Goal: Task Accomplishment & Management: Manage account settings

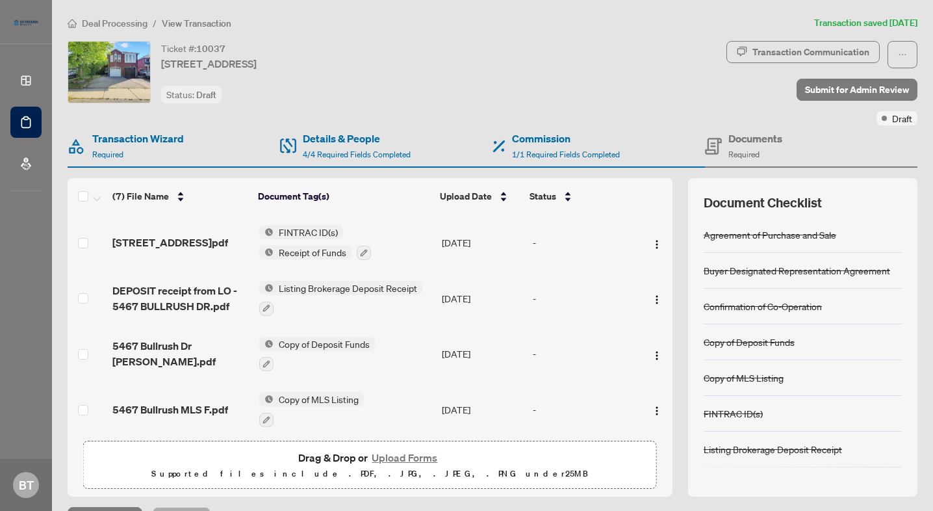
click at [129, 20] on span "Deal Processing" at bounding box center [115, 24] width 66 height 12
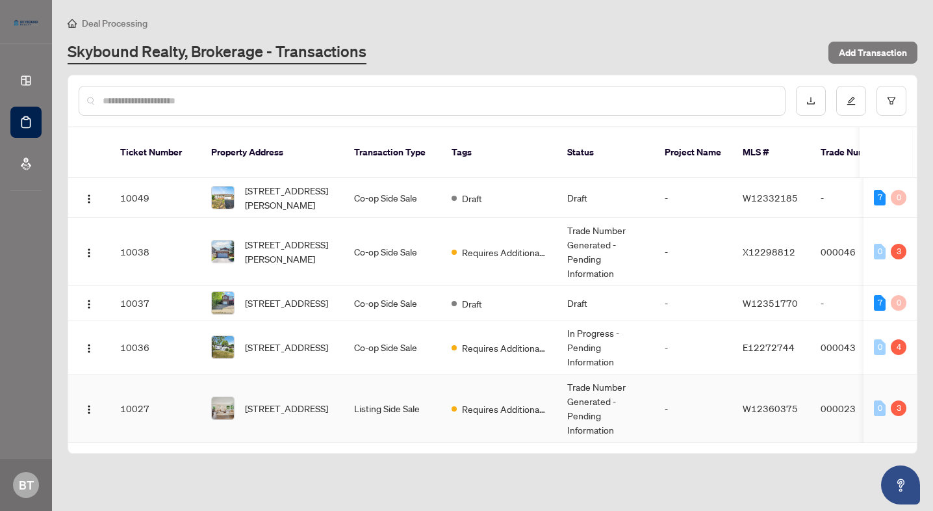
click at [501, 402] on span "Requires Additional Docs" at bounding box center [504, 409] width 84 height 14
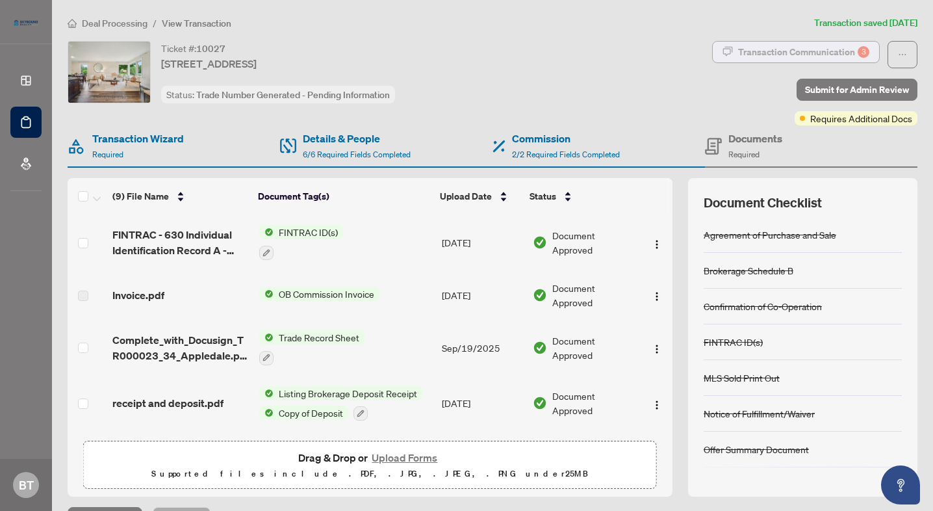
click at [794, 51] on div "Transaction Communication 3" at bounding box center [803, 52] width 131 height 21
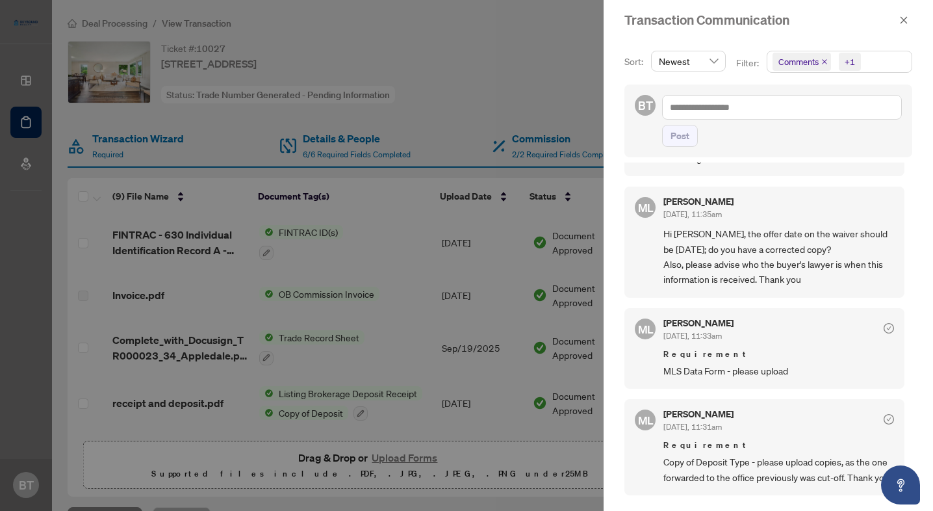
scroll to position [507, 0]
click at [482, 309] on div at bounding box center [466, 255] width 933 height 511
click at [416, 117] on div at bounding box center [466, 255] width 933 height 511
click at [906, 20] on icon "close" at bounding box center [903, 20] width 9 height 9
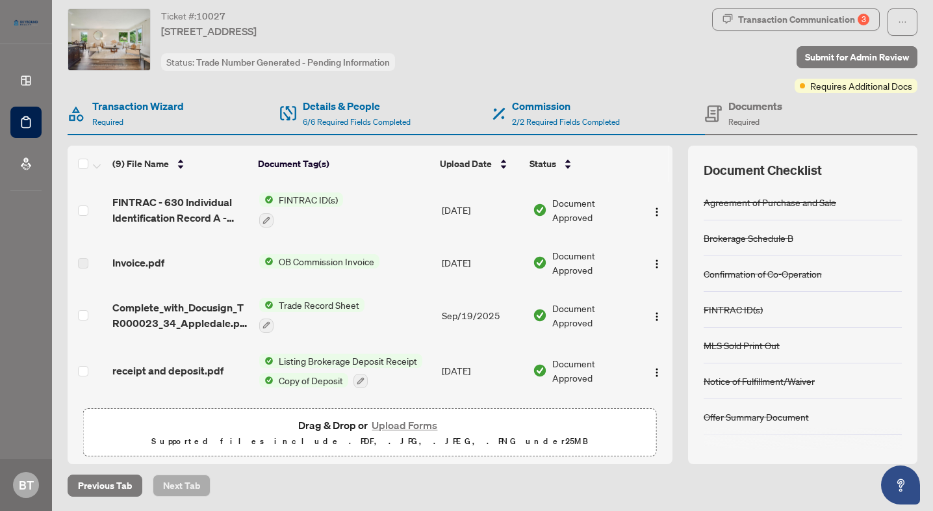
scroll to position [0, 0]
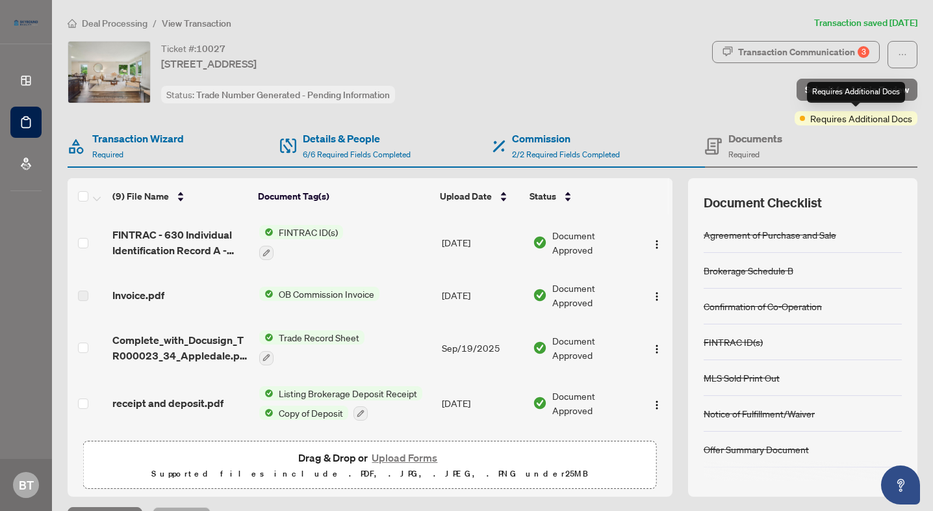
click at [853, 116] on span "Requires Additional Docs" at bounding box center [861, 118] width 102 height 14
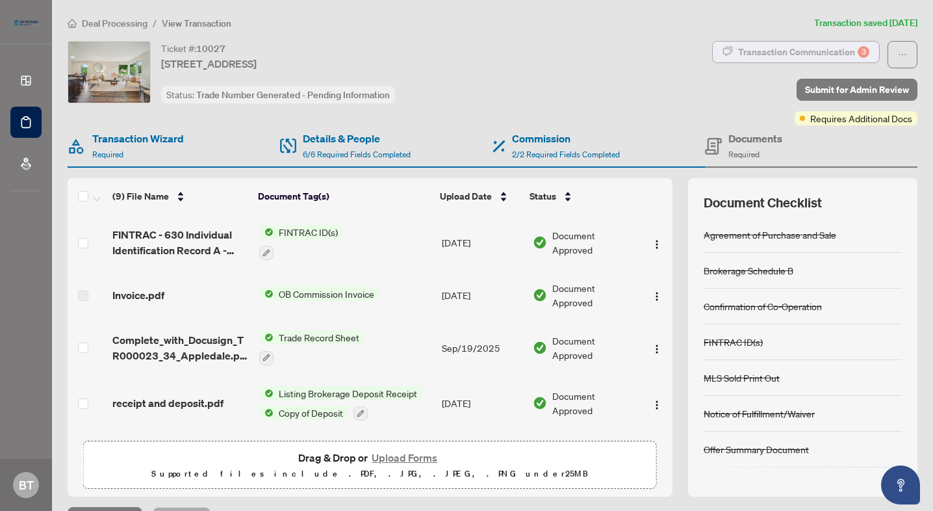
click at [817, 55] on div "Transaction Communication 3" at bounding box center [803, 52] width 131 height 21
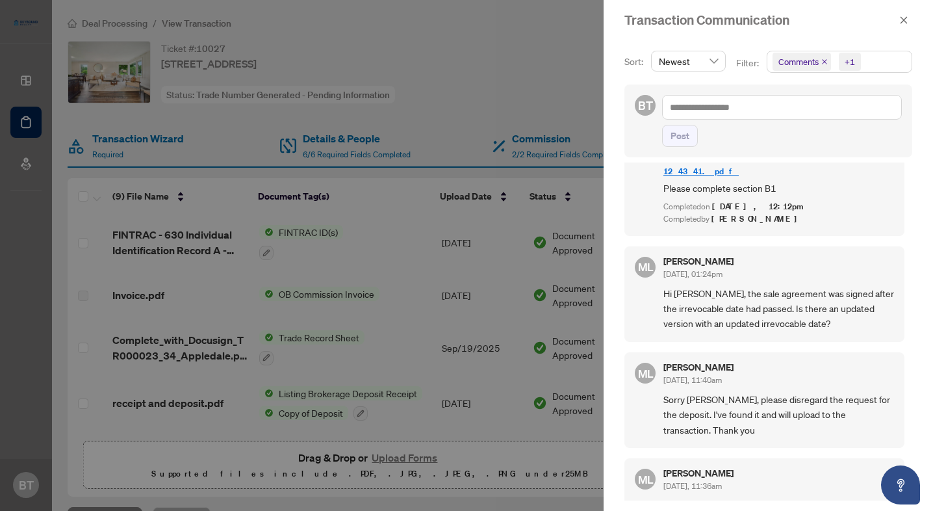
scroll to position [86, 0]
click at [489, 291] on div at bounding box center [466, 255] width 933 height 511
click at [396, 310] on div at bounding box center [466, 255] width 933 height 511
click at [905, 16] on icon "close" at bounding box center [903, 20] width 9 height 9
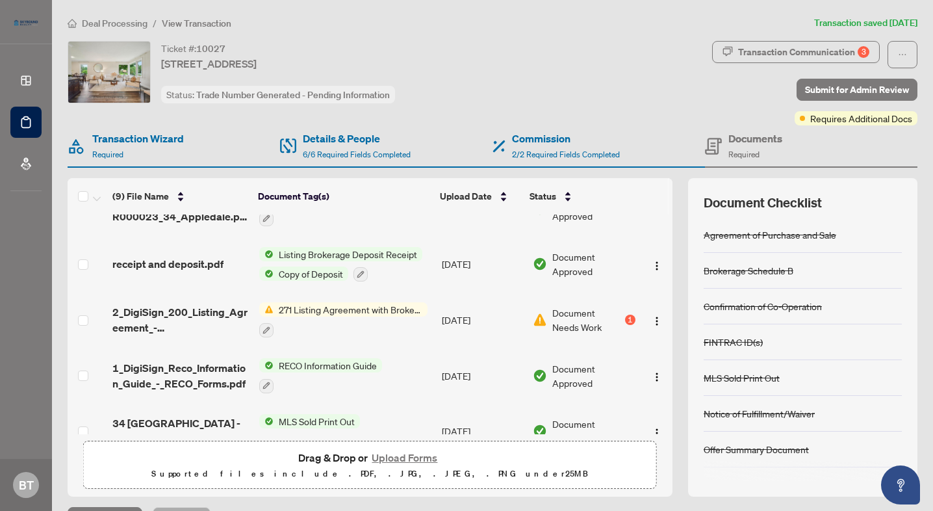
scroll to position [144, 0]
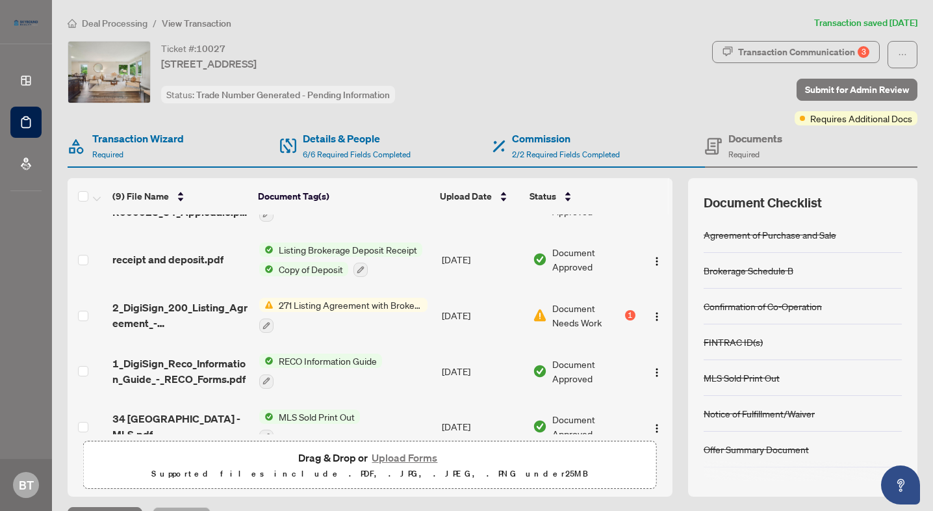
click at [354, 299] on span "271 Listing Agreement with Brokerage Schedule A to Listing Agreement" at bounding box center [351, 305] width 154 height 14
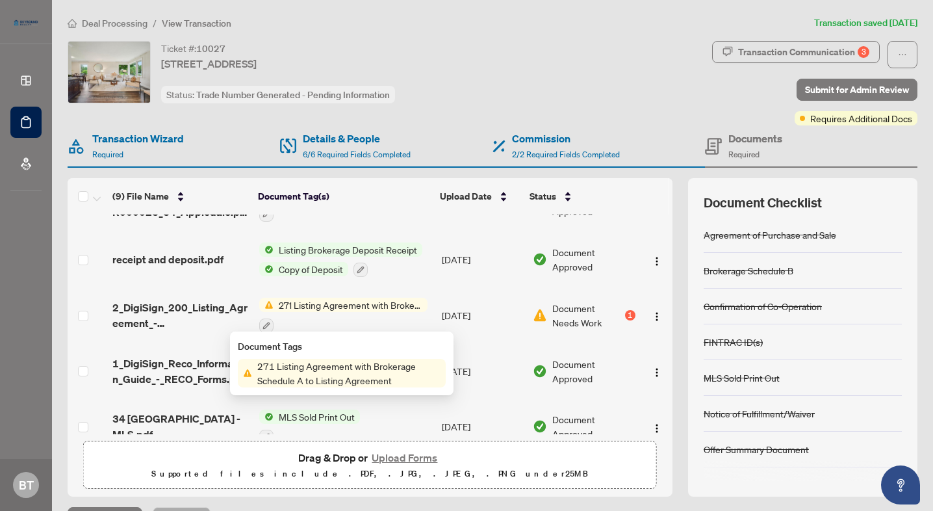
click at [343, 376] on span "271 Listing Agreement with Brokerage Schedule A to Listing Agreement" at bounding box center [349, 373] width 194 height 29
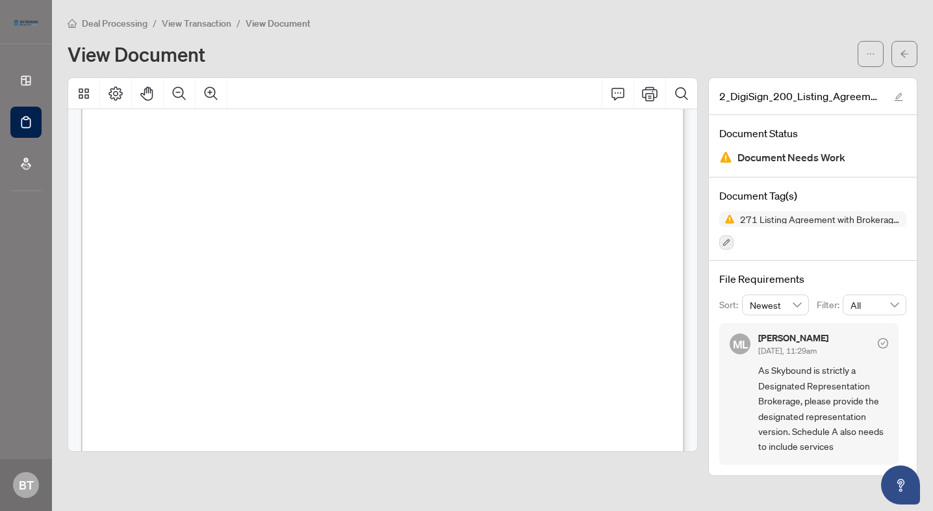
scroll to position [2865, 0]
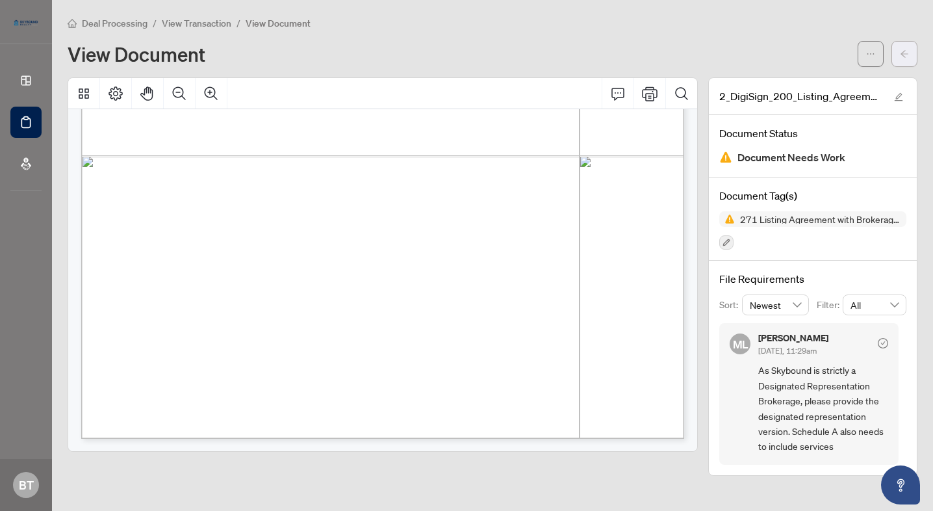
click at [898, 56] on button "button" at bounding box center [905, 54] width 26 height 26
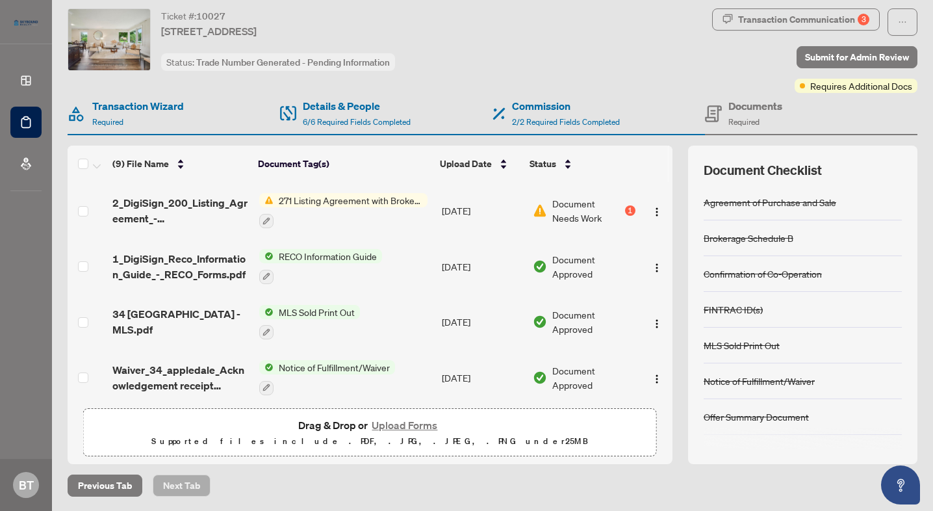
scroll to position [275, 0]
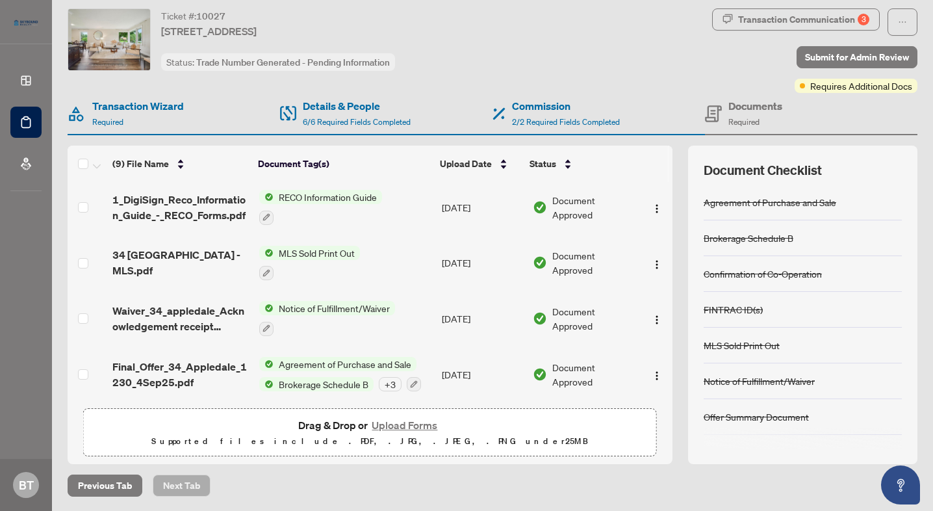
click at [322, 377] on span "Brokerage Schedule B" at bounding box center [324, 384] width 100 height 14
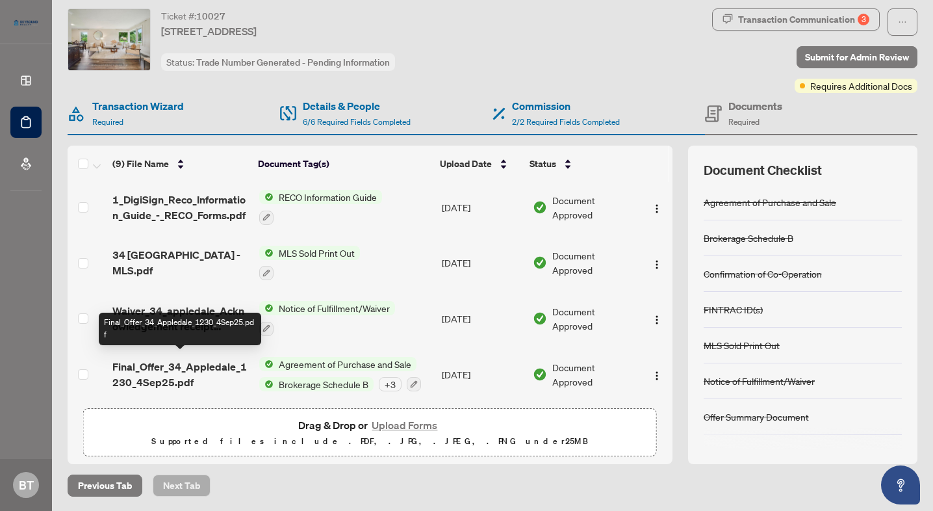
click at [161, 372] on span "Final_Offer_34_Appledale_1230_4Sep25.pdf" at bounding box center [180, 374] width 136 height 31
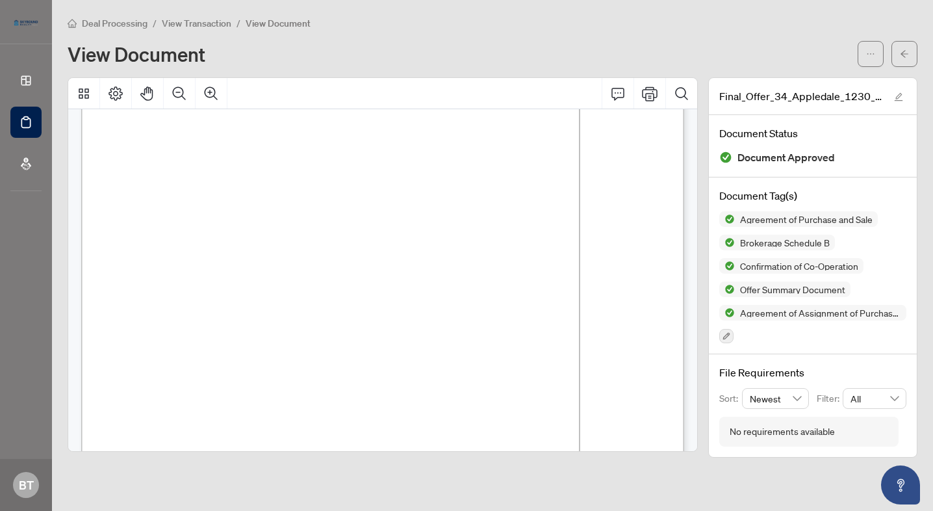
scroll to position [4100, 0]
click at [898, 55] on button "button" at bounding box center [905, 54] width 26 height 26
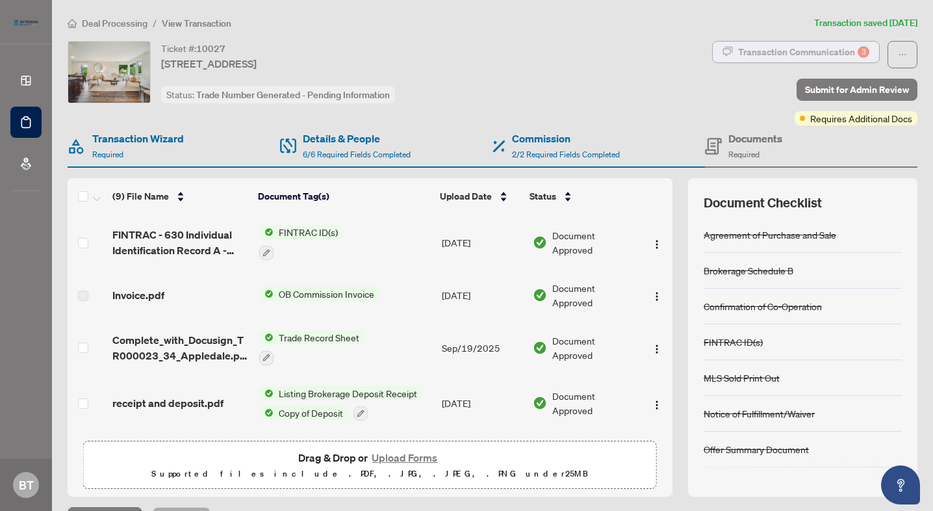
click at [792, 47] on div "Transaction Communication 3" at bounding box center [803, 52] width 131 height 21
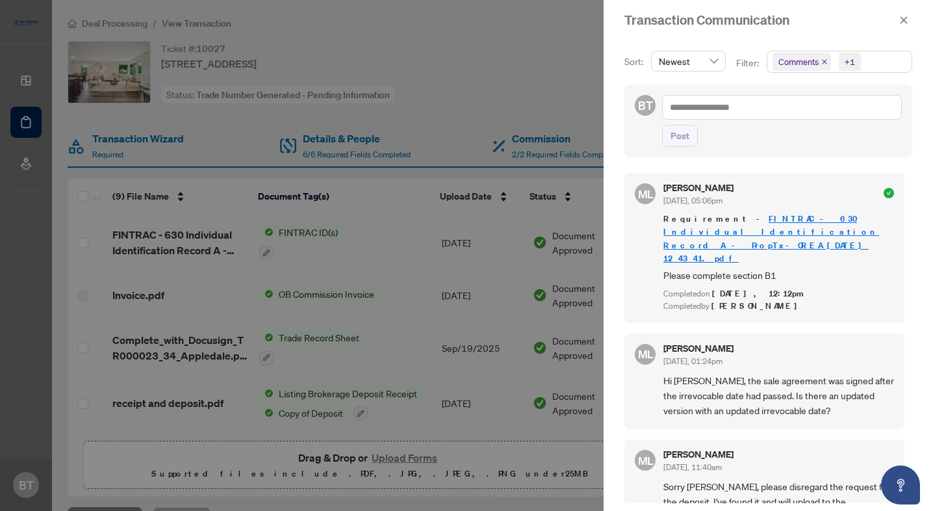
click at [488, 357] on div at bounding box center [466, 255] width 933 height 511
click at [901, 24] on icon "close" at bounding box center [903, 20] width 9 height 9
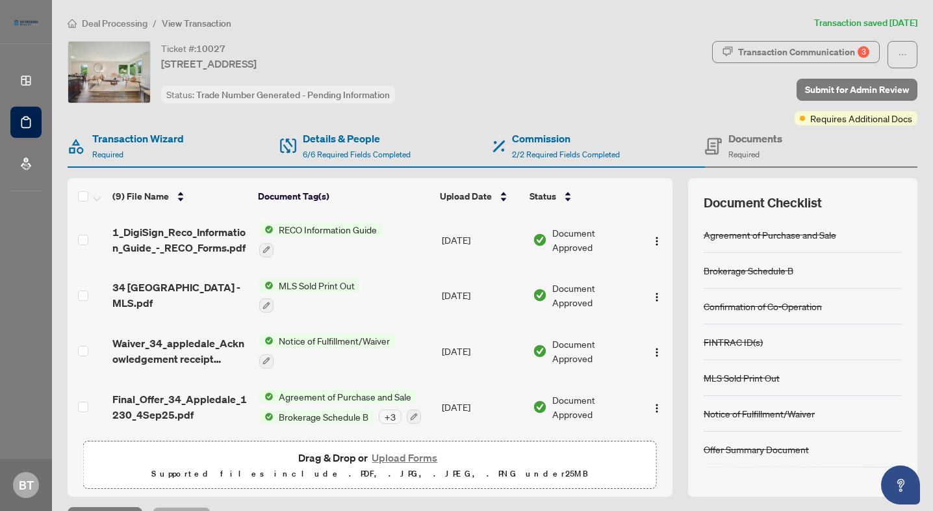
scroll to position [32, 0]
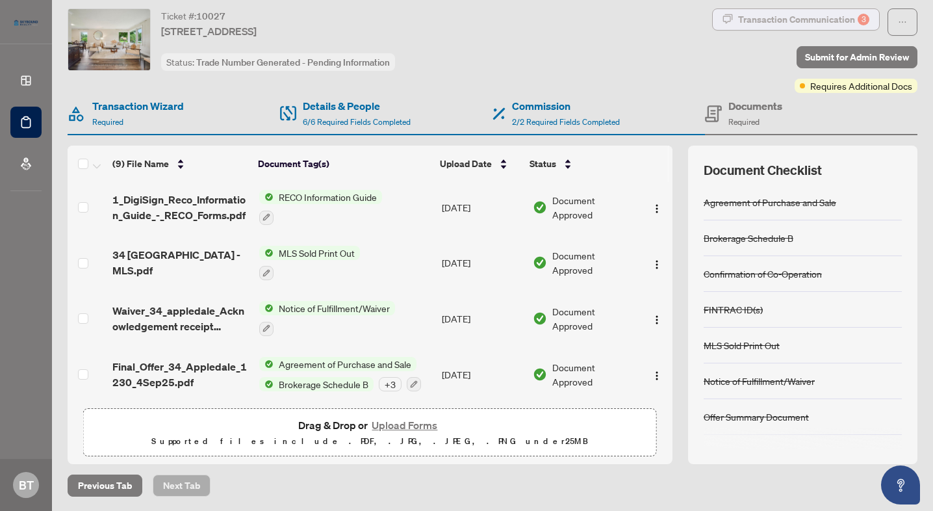
click at [818, 24] on div "Transaction Communication 3" at bounding box center [803, 19] width 131 height 21
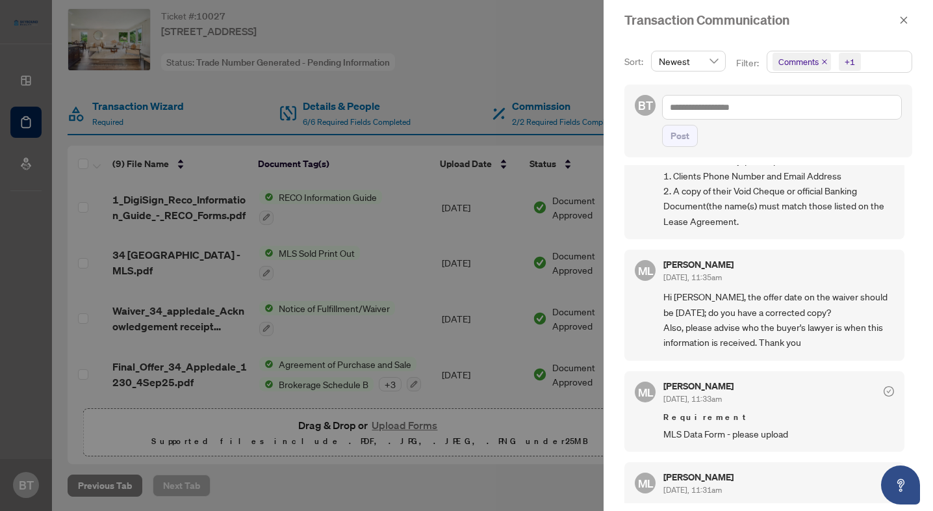
scroll to position [452, 0]
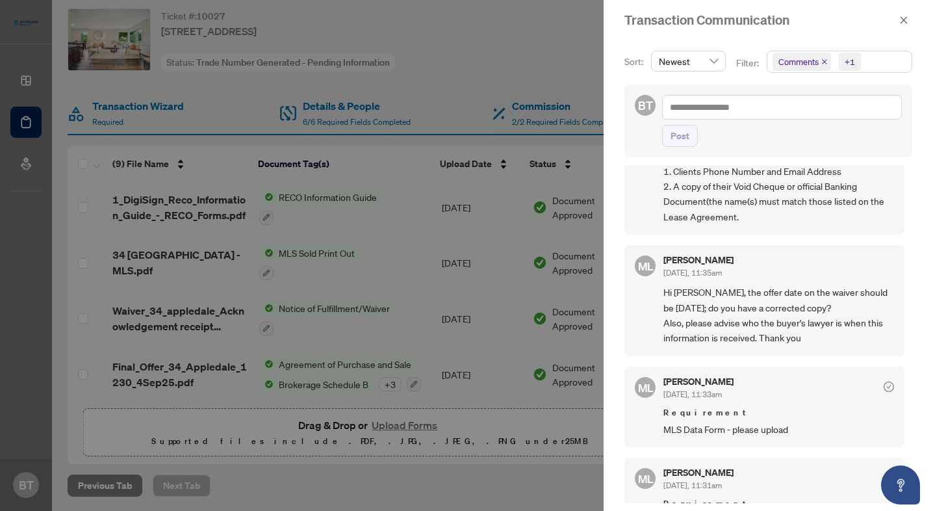
click at [485, 323] on div at bounding box center [466, 255] width 933 height 511
click at [902, 20] on icon "close" at bounding box center [903, 20] width 9 height 9
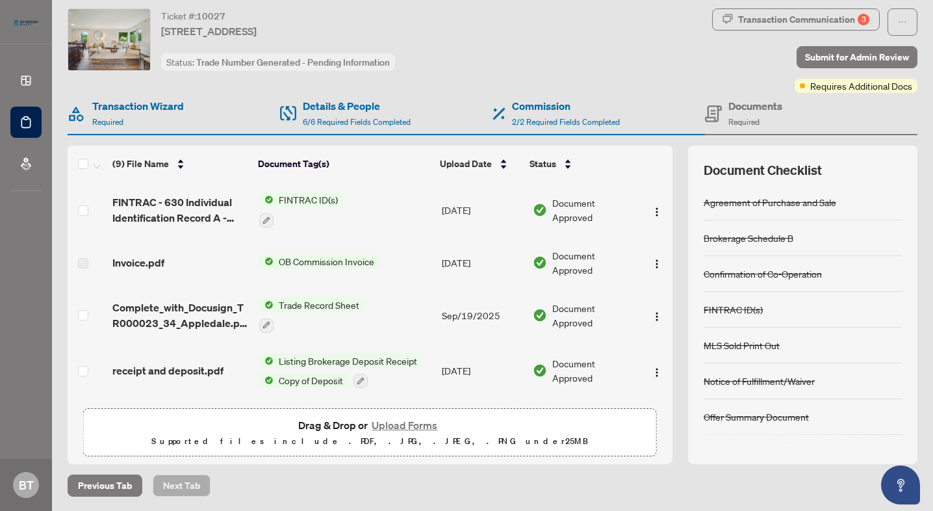
scroll to position [275, 0]
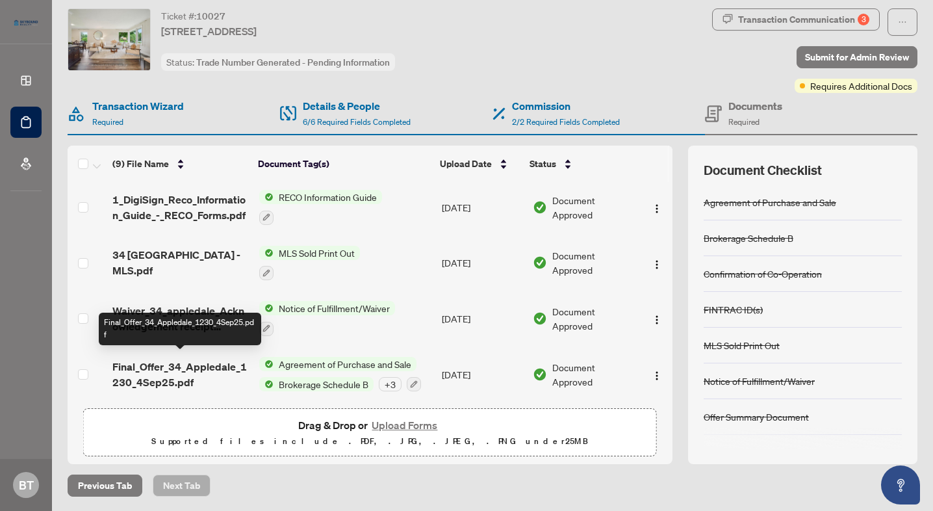
click at [207, 365] on span "Final_Offer_34_Appledale_1230_4Sep25.pdf" at bounding box center [180, 374] width 136 height 31
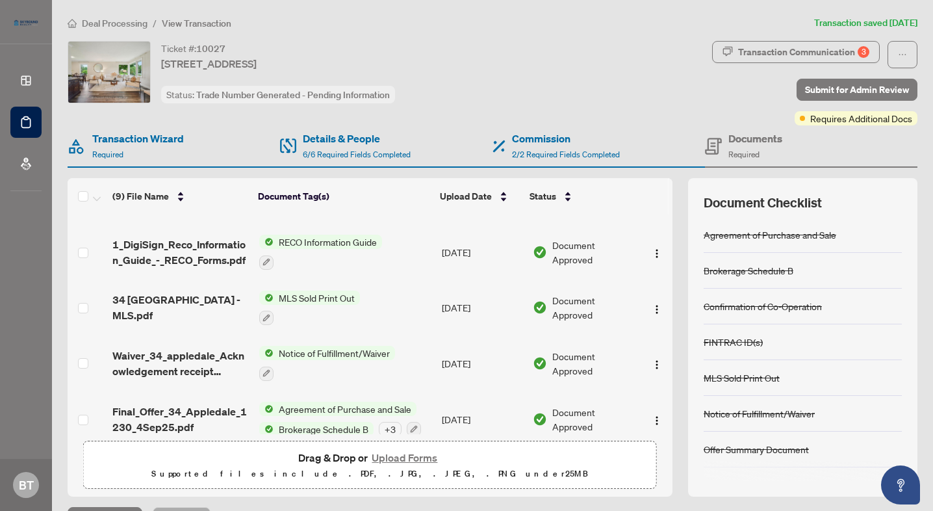
scroll to position [275, 0]
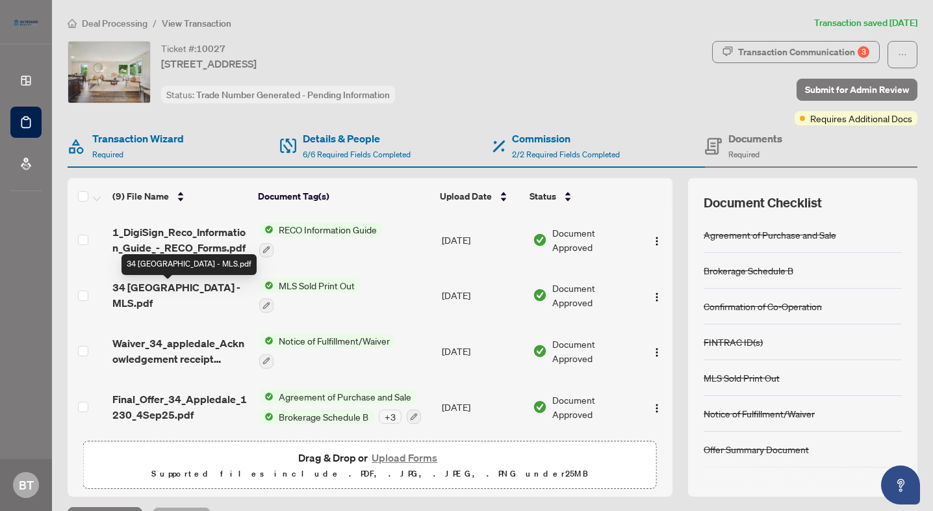
click at [188, 287] on span "34 [GEOGRAPHIC_DATA] - MLS.pdf" at bounding box center [180, 294] width 136 height 31
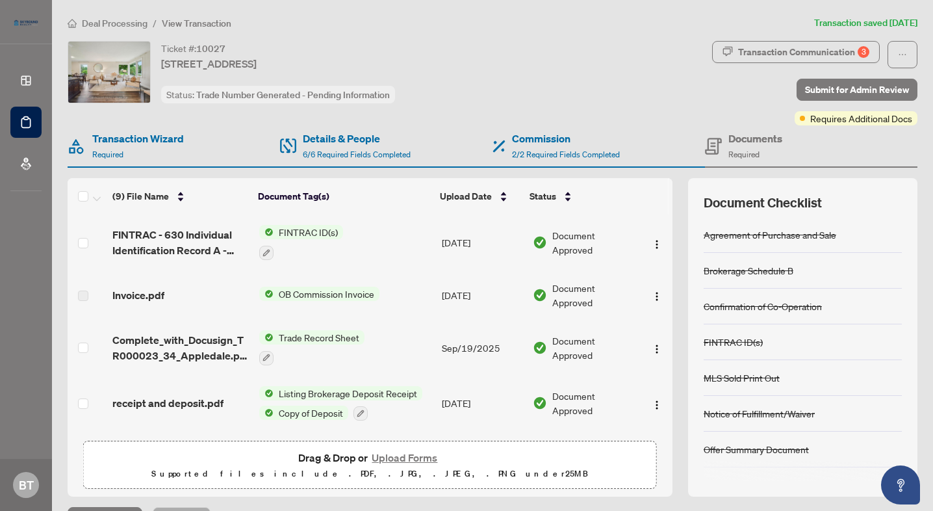
click at [395, 452] on button "Upload Forms" at bounding box center [404, 457] width 73 height 17
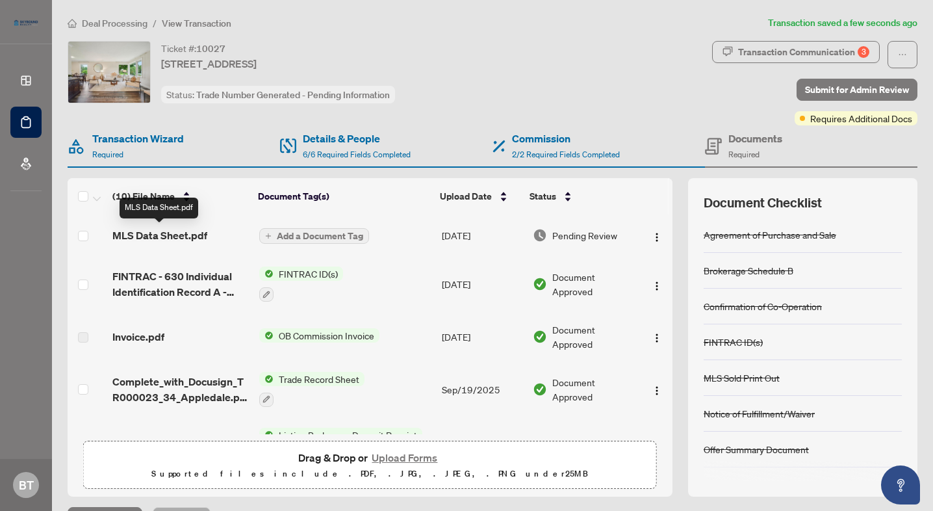
click at [164, 238] on span "MLS Data Sheet.pdf" at bounding box center [159, 235] width 95 height 16
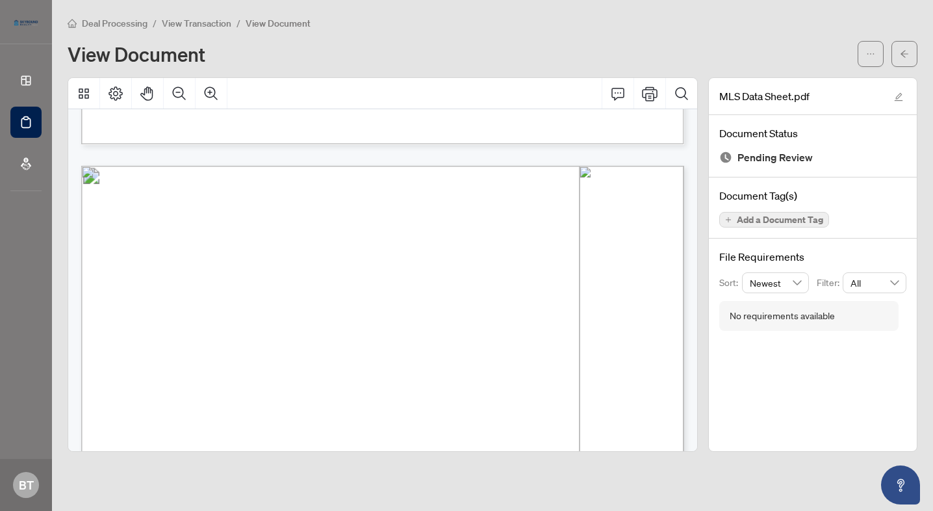
scroll to position [698, 0]
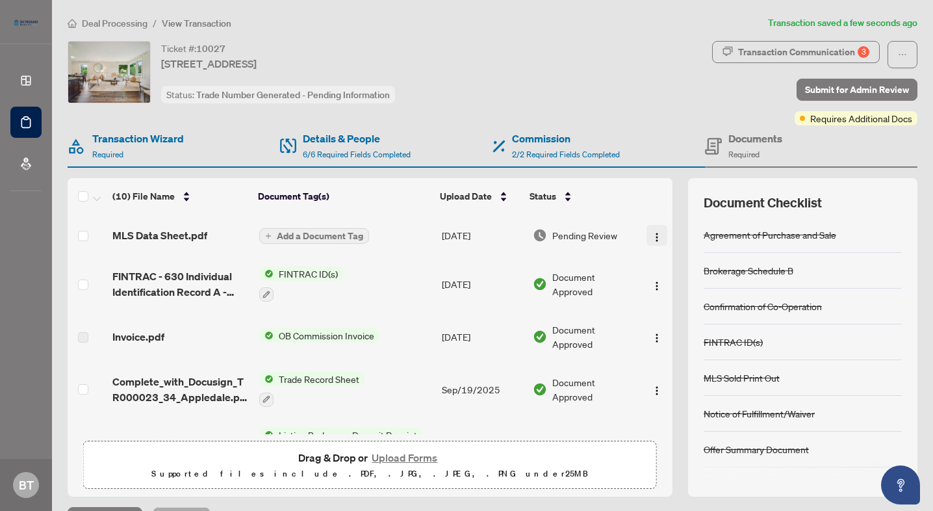
click at [652, 239] on img "button" at bounding box center [657, 237] width 10 height 10
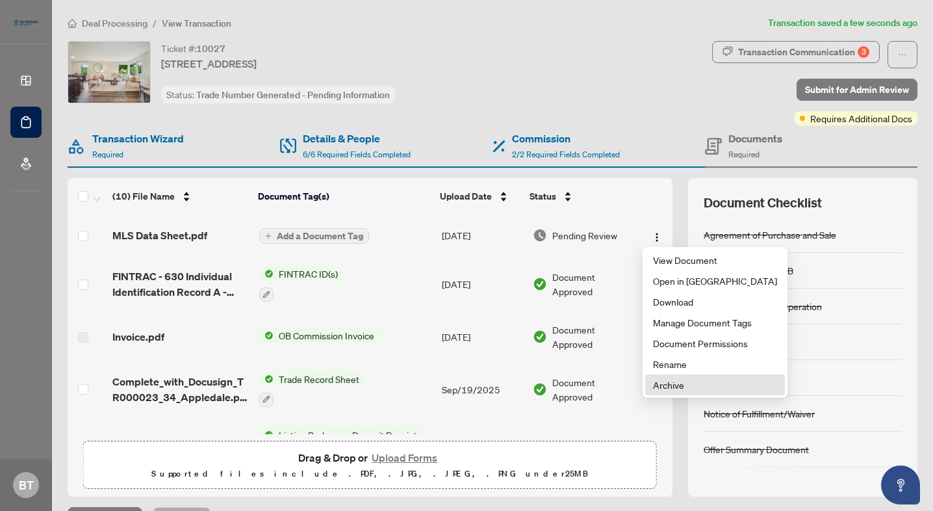
click at [676, 385] on span "Archive" at bounding box center [715, 385] width 124 height 14
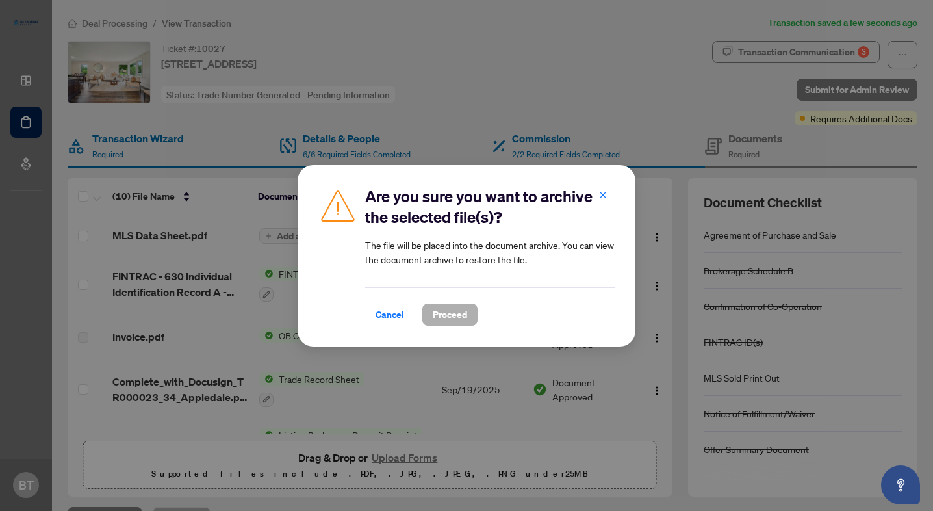
click at [432, 310] on button "Proceed" at bounding box center [449, 315] width 55 height 22
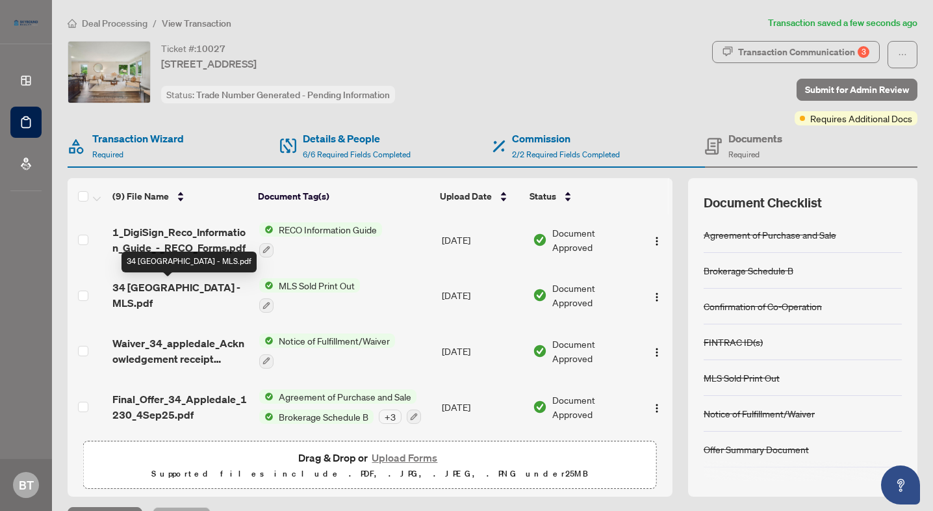
scroll to position [32, 0]
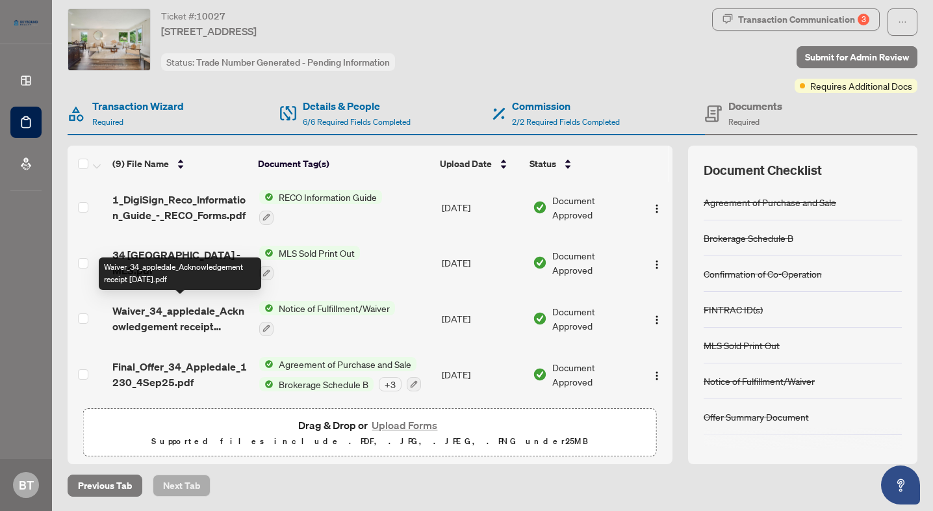
click at [196, 306] on span "Waiver_34_appledale_Acknowledgement receipt [DATE].pdf" at bounding box center [180, 318] width 136 height 31
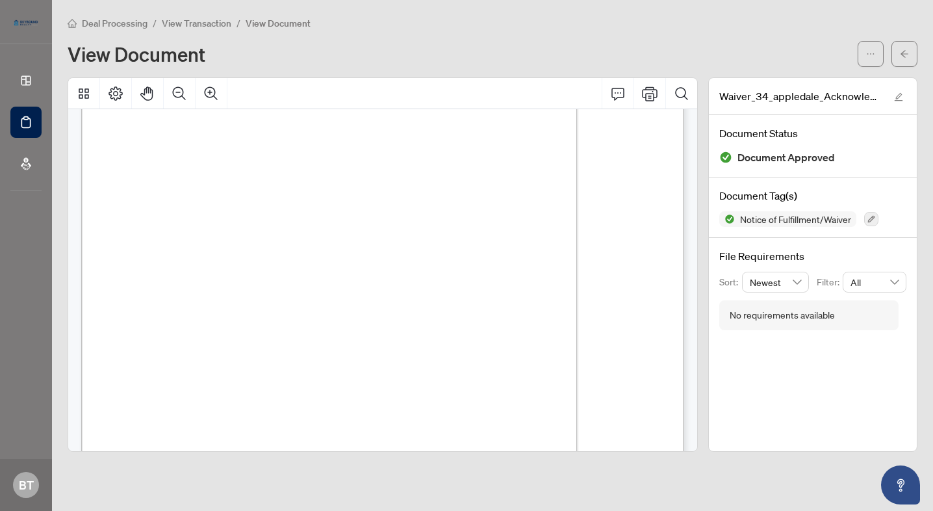
scroll to position [122, 0]
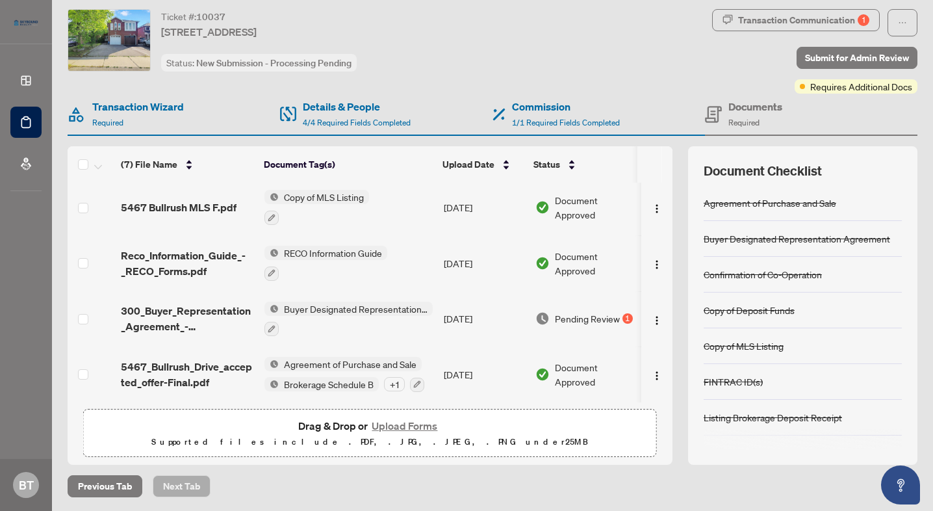
scroll to position [32, 0]
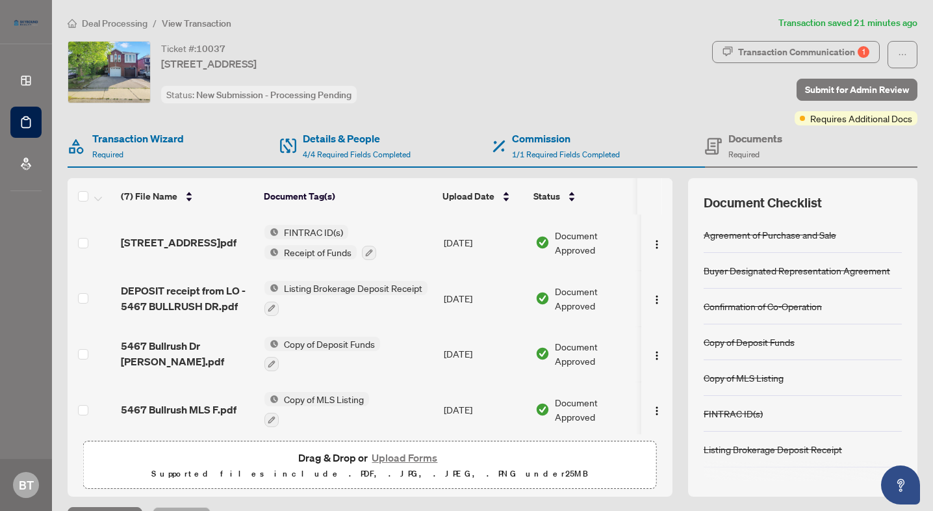
click at [128, 22] on span "Deal Processing" at bounding box center [115, 24] width 66 height 12
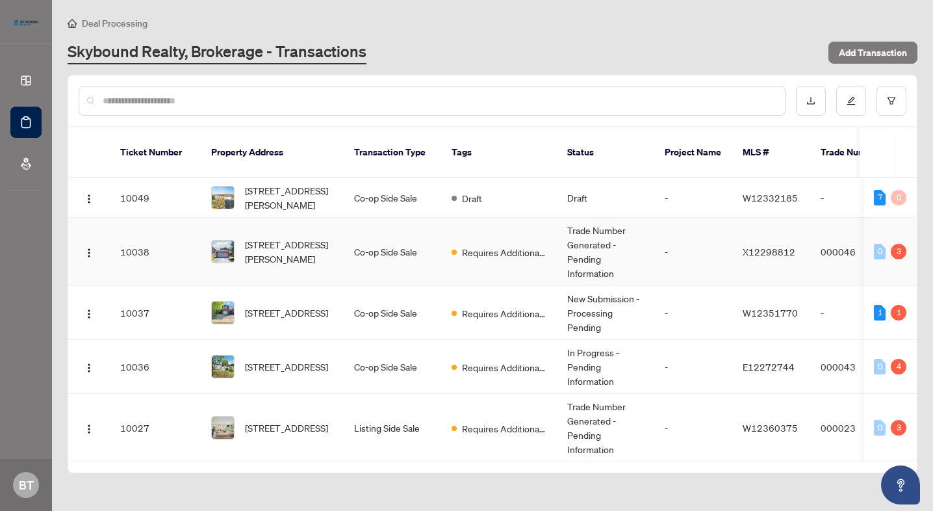
click at [396, 243] on td "Co-op Side Sale" at bounding box center [392, 252] width 97 height 68
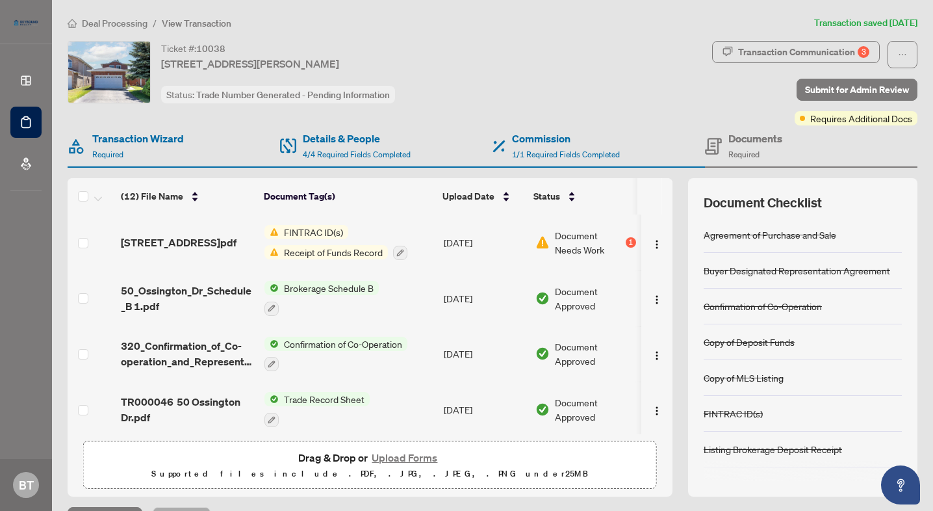
click at [362, 252] on span "Receipt of Funds Record" at bounding box center [333, 252] width 109 height 14
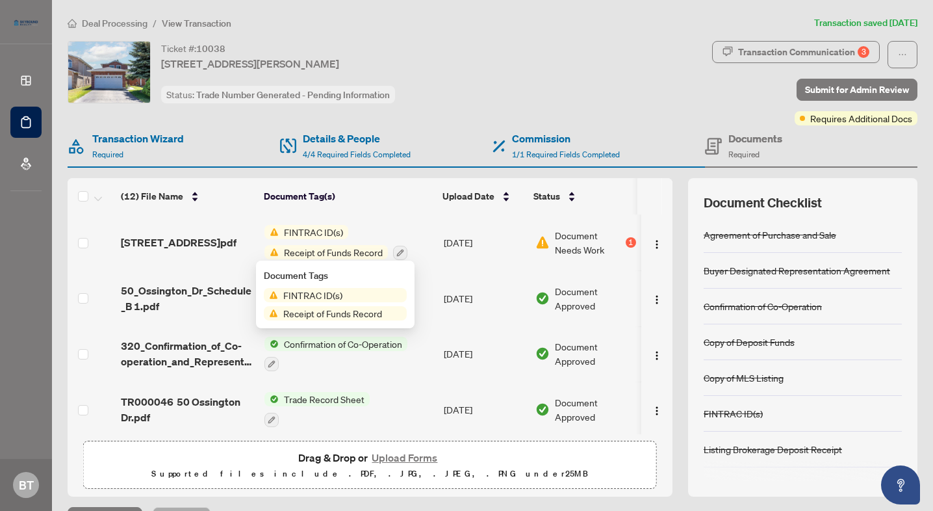
click at [475, 237] on td "[DATE]" at bounding box center [485, 242] width 92 height 56
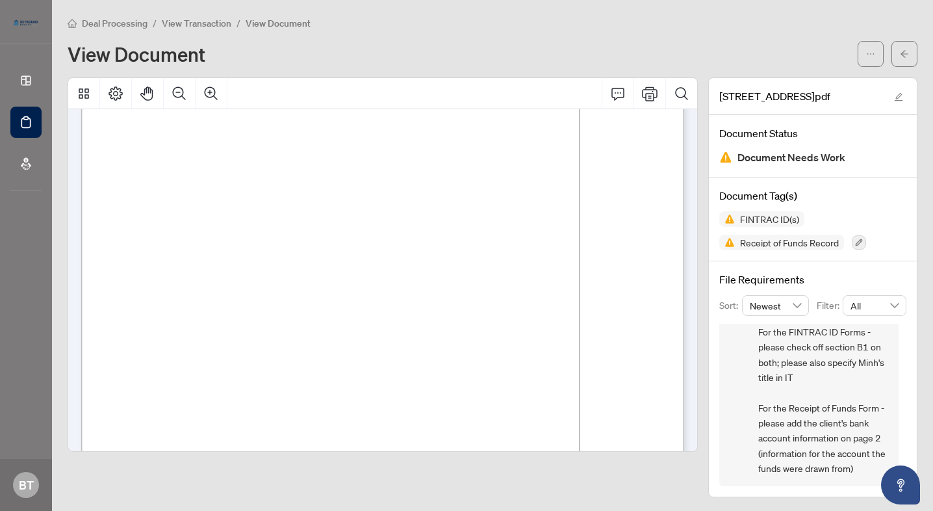
scroll to position [900, 0]
click at [228, 244] on span "Account 2: Number of account:" at bounding box center [174, 248] width 108 height 9
click at [185, 22] on span "View Transaction" at bounding box center [197, 24] width 70 height 12
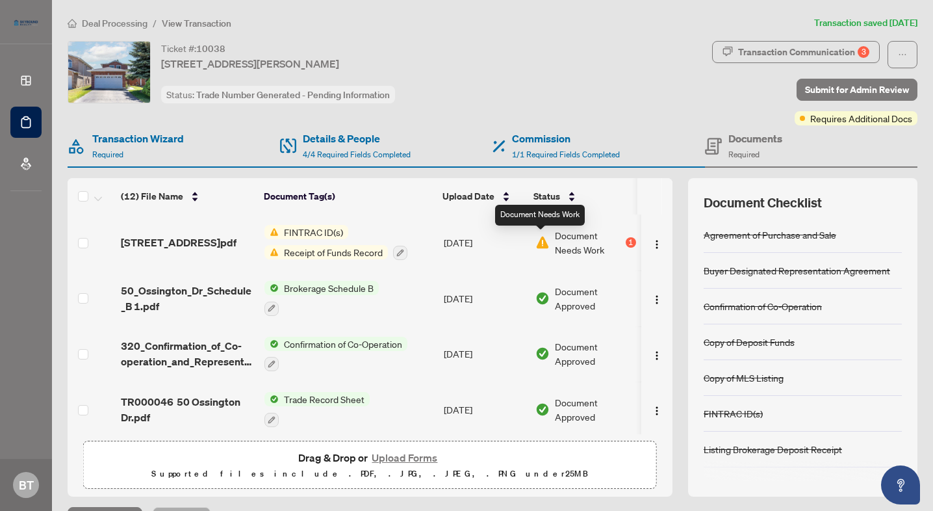
click at [536, 236] on img at bounding box center [543, 242] width 14 height 14
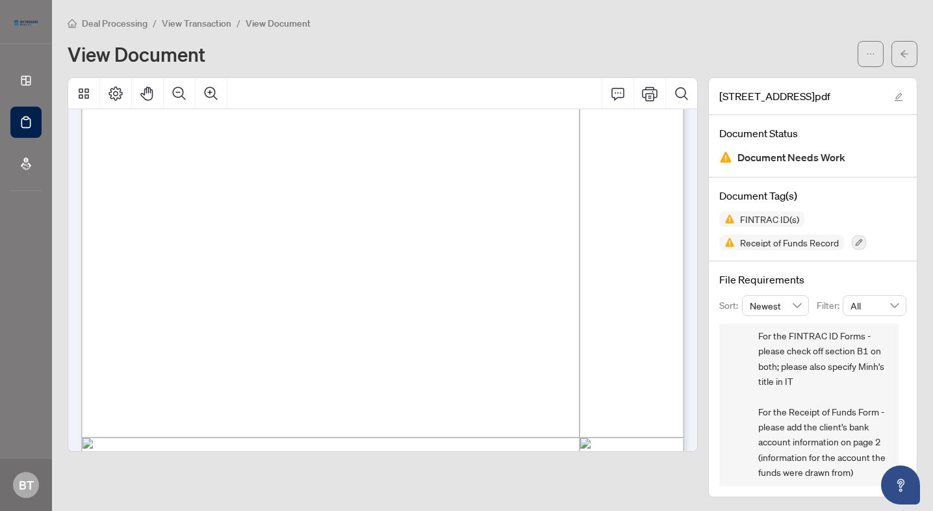
scroll to position [39, 0]
click at [205, 18] on span "View Transaction" at bounding box center [197, 24] width 70 height 12
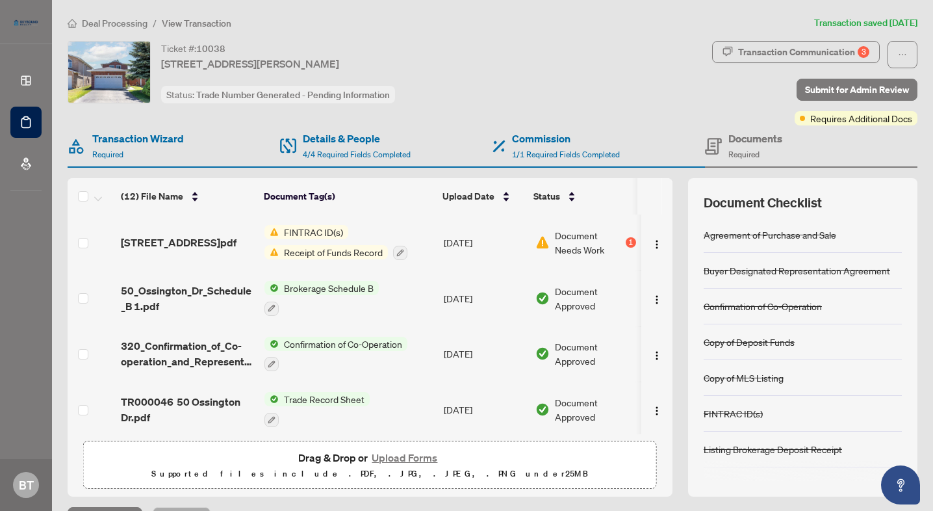
click at [420, 451] on button "Upload Forms" at bounding box center [404, 457] width 73 height 17
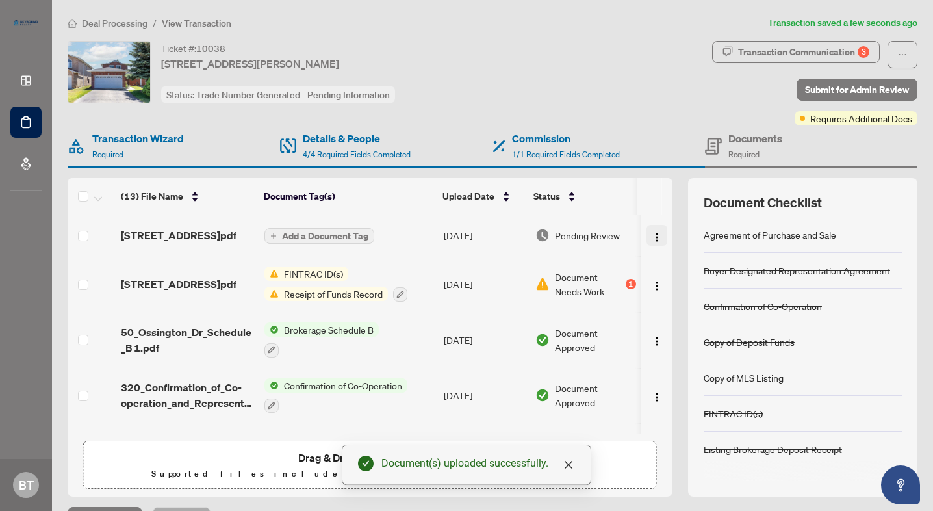
click at [655, 242] on img "button" at bounding box center [657, 237] width 10 height 10
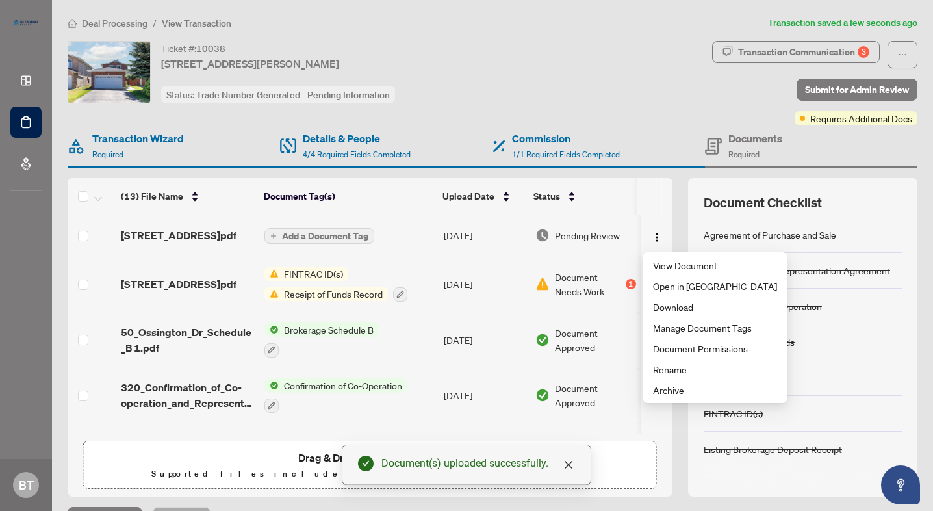
click at [608, 309] on td "Document Needs Work 1" at bounding box center [585, 284] width 111 height 56
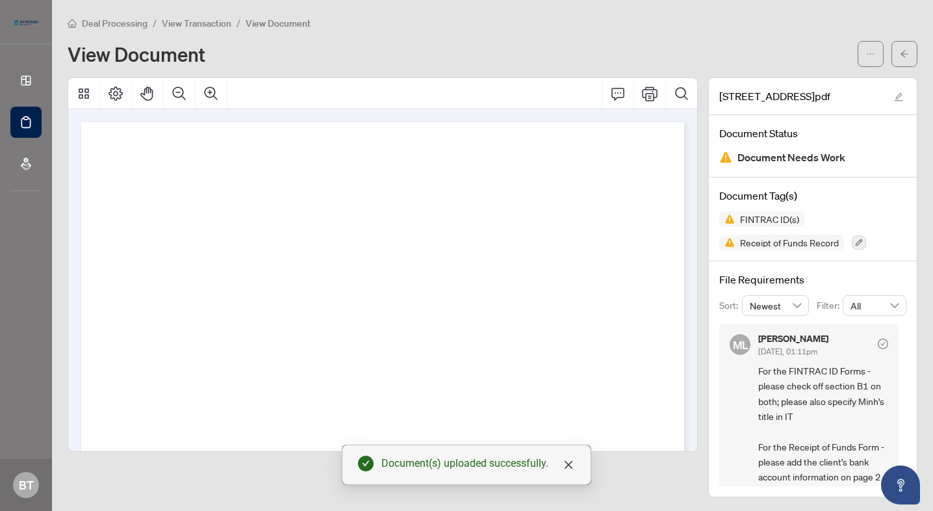
click at [173, 25] on span "View Transaction" at bounding box center [197, 24] width 70 height 12
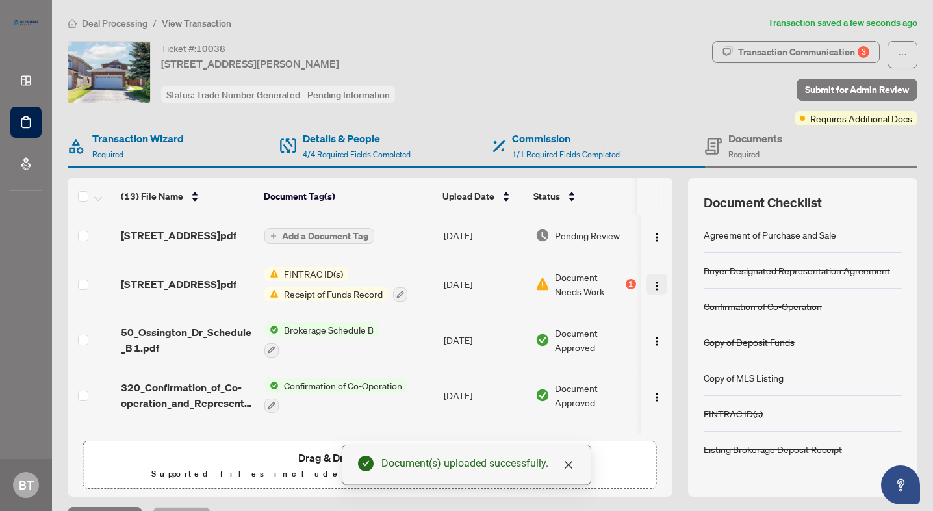
click at [653, 291] on img "button" at bounding box center [657, 286] width 10 height 10
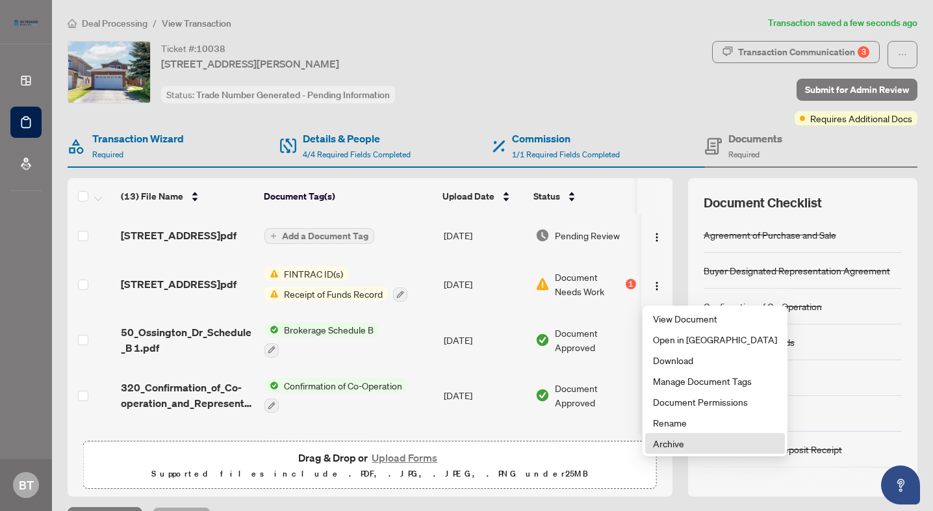
click at [670, 439] on span "Archive" at bounding box center [715, 443] width 124 height 14
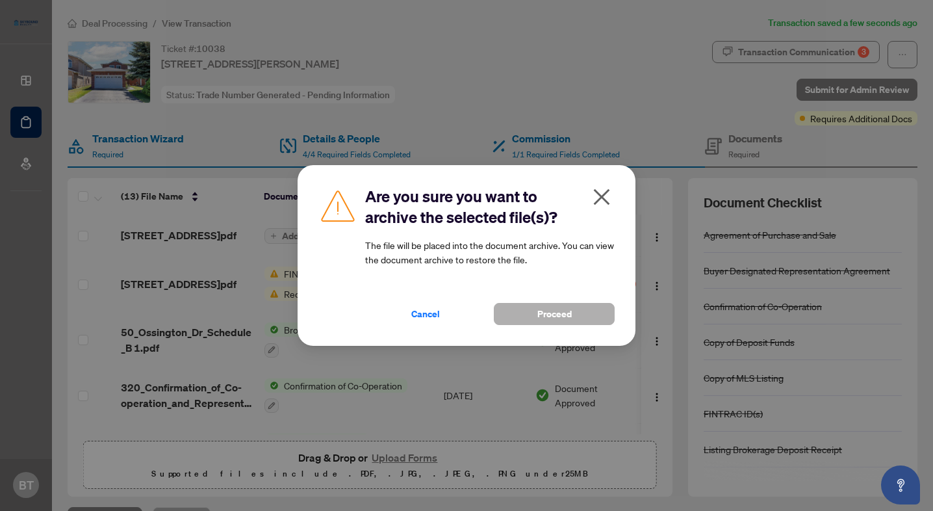
click at [500, 316] on button "Proceed" at bounding box center [554, 314] width 121 height 22
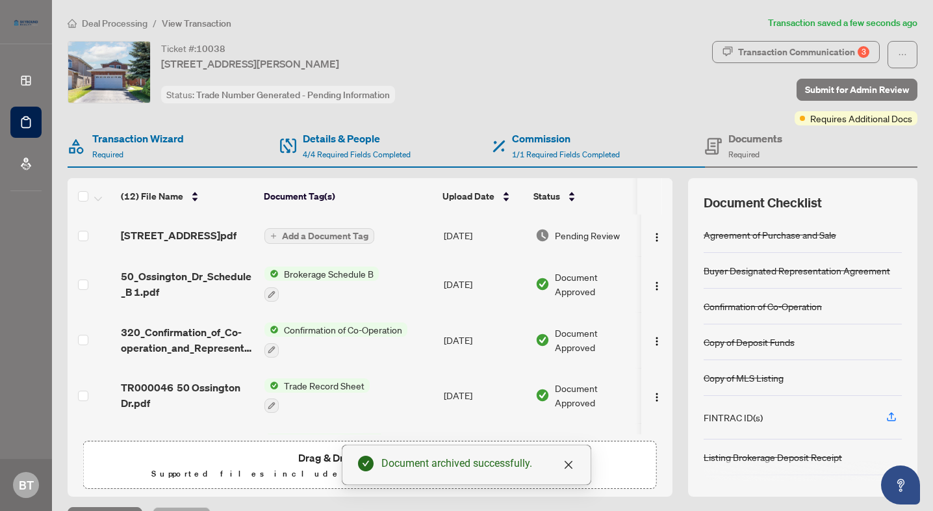
click at [305, 234] on span "Add a Document Tag" at bounding box center [325, 235] width 86 height 9
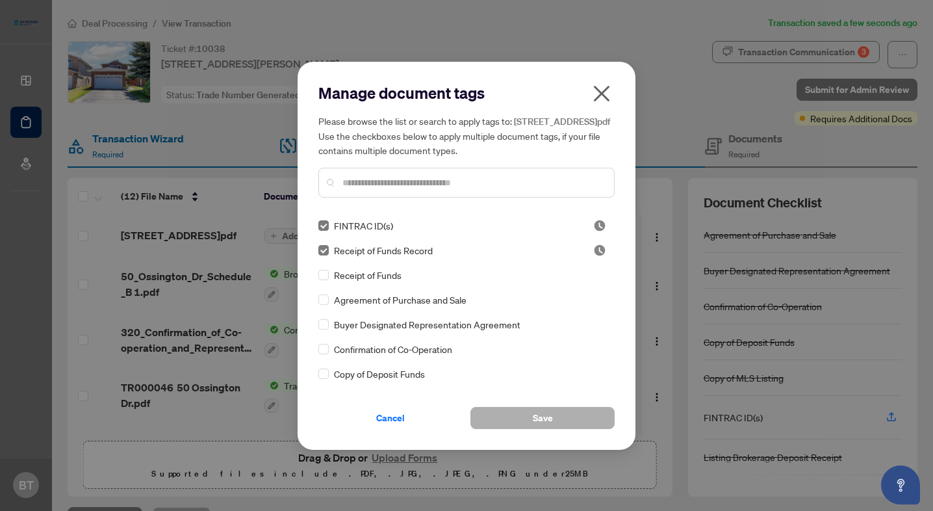
click at [533, 428] on span "Save" at bounding box center [543, 418] width 20 height 21
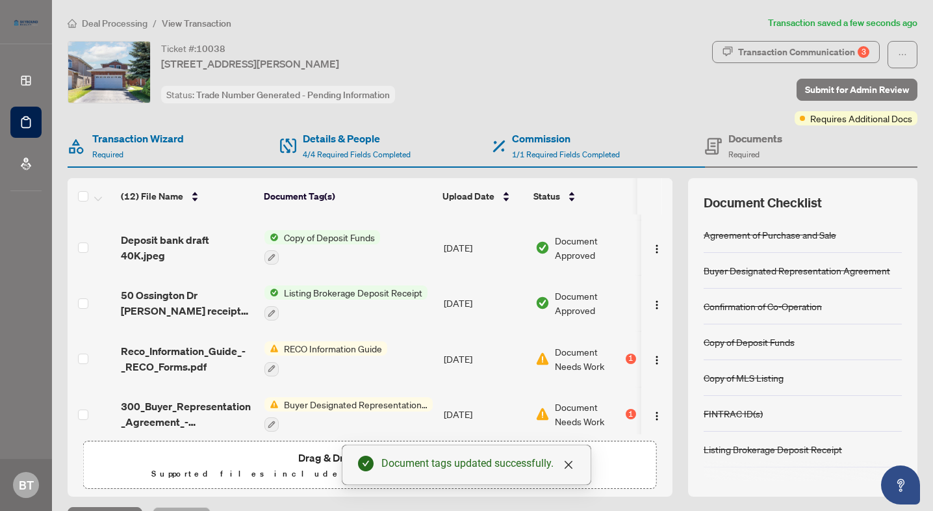
scroll to position [446, 0]
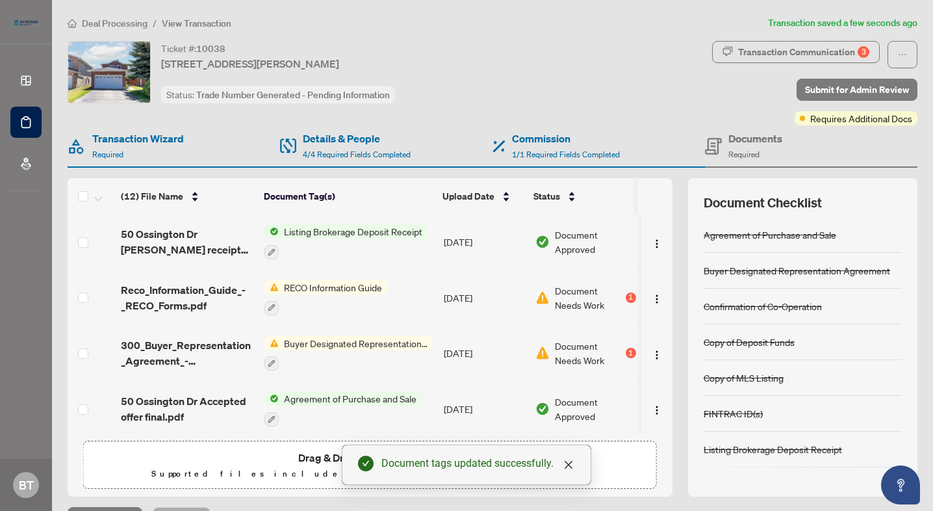
click at [359, 280] on span "RECO Information Guide" at bounding box center [333, 287] width 109 height 14
click at [344, 283] on span "RECO Information Guide" at bounding box center [333, 287] width 109 height 14
click at [361, 292] on div "RECO Information Guide" at bounding box center [326, 297] width 123 height 35
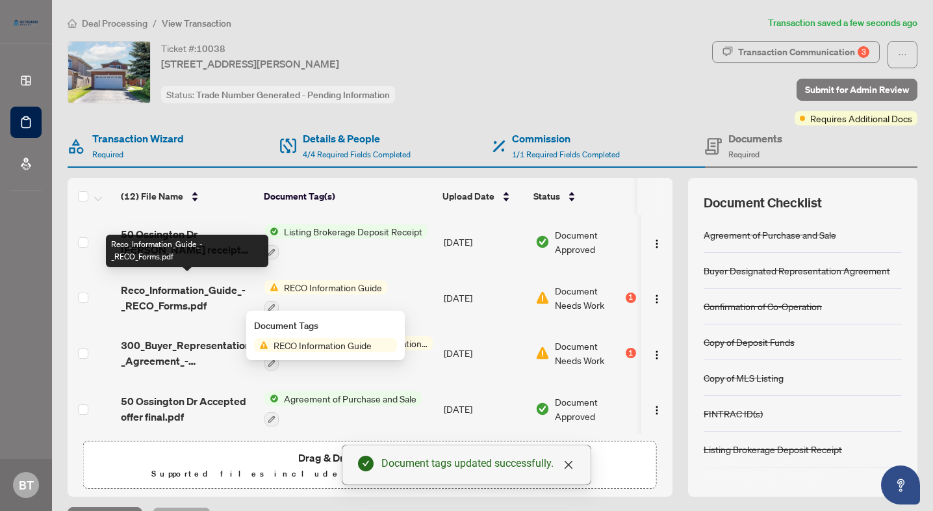
click at [161, 290] on span "Reco_Information_Guide_-_RECO_Forms.pdf" at bounding box center [187, 297] width 133 height 31
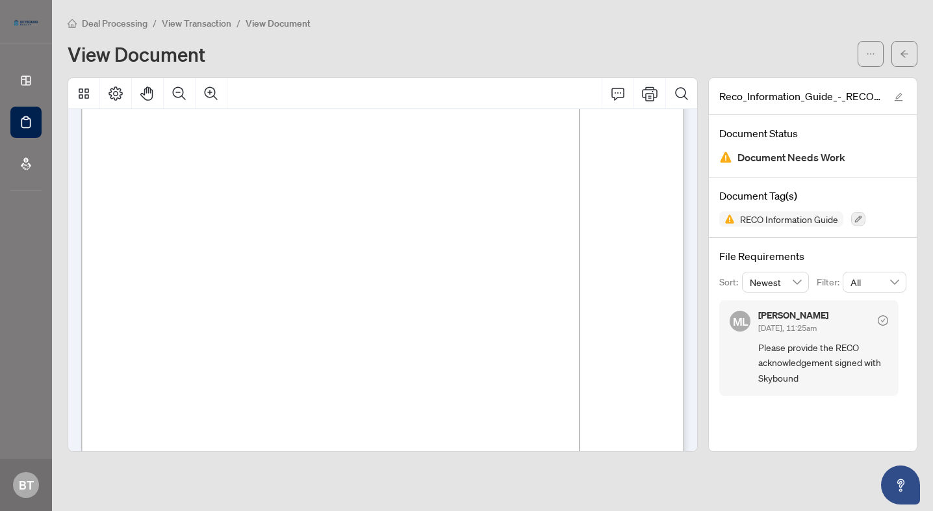
scroll to position [10067, 0]
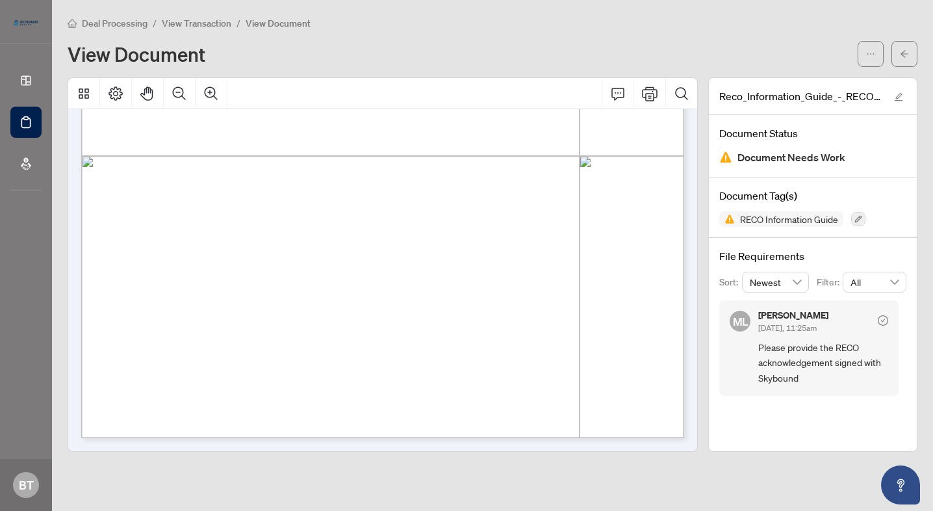
click at [217, 23] on span "View Transaction" at bounding box center [197, 24] width 70 height 12
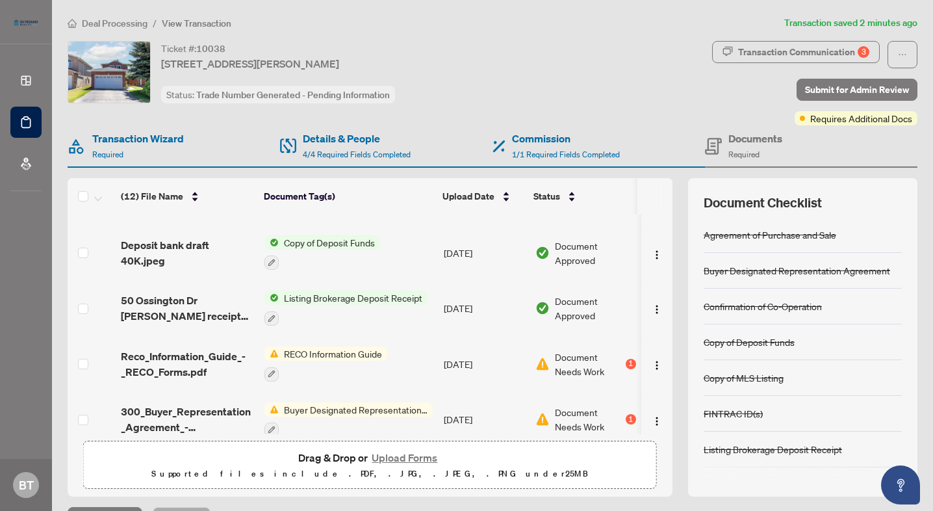
scroll to position [382, 0]
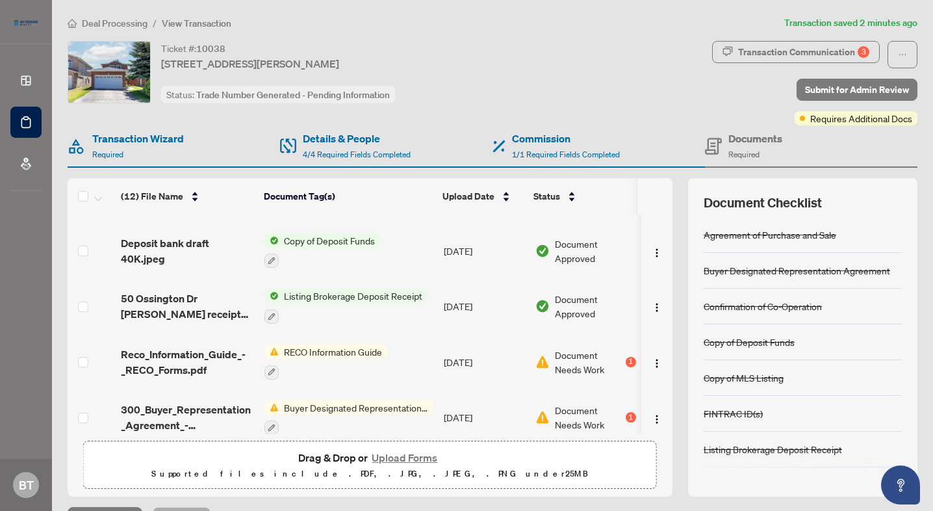
click at [374, 400] on span "Buyer Designated Representation Agreement" at bounding box center [356, 407] width 154 height 14
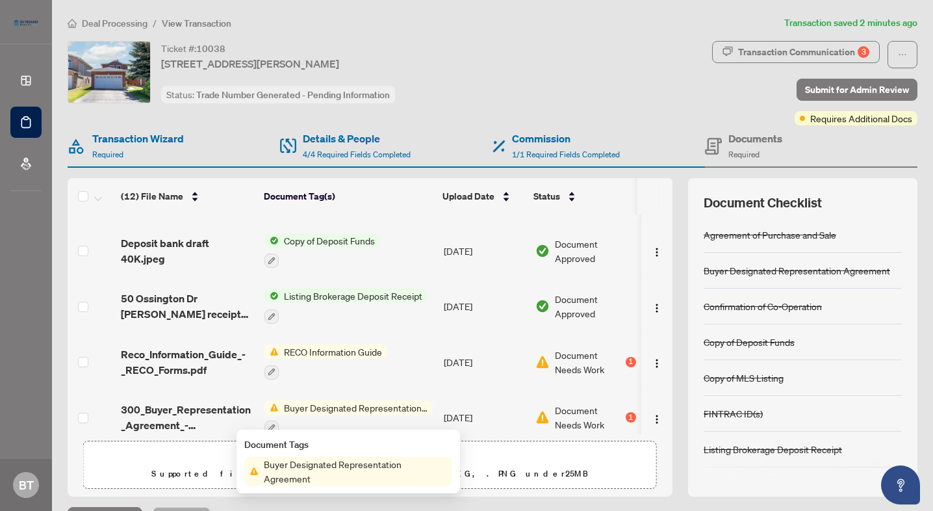
click at [305, 402] on span "Buyer Designated Representation Agreement" at bounding box center [356, 407] width 154 height 14
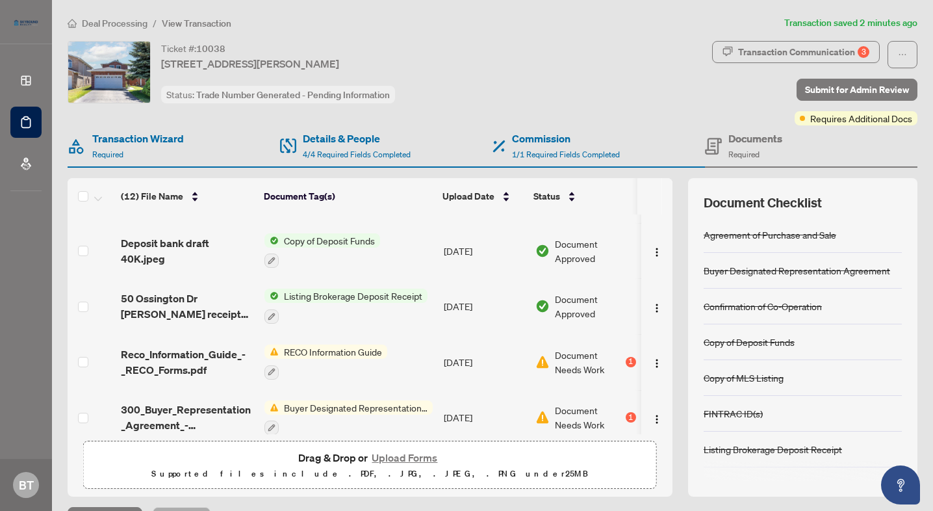
click at [305, 402] on span "Buyer Designated Representation Agreement" at bounding box center [356, 407] width 154 height 14
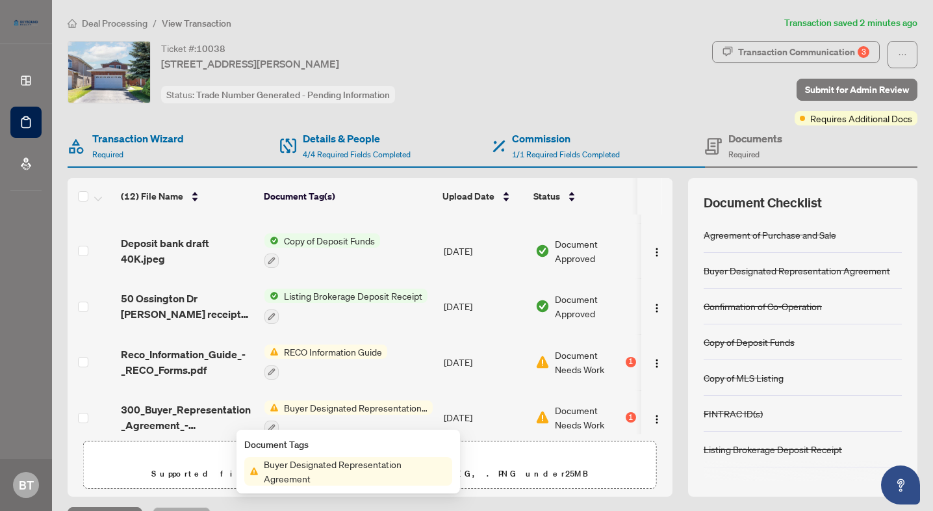
click at [196, 409] on span "300_Buyer_Representation_Agreement_-_Authority_for_Purchase_or_Lease_-_A_-_Prop…" at bounding box center [187, 417] width 133 height 31
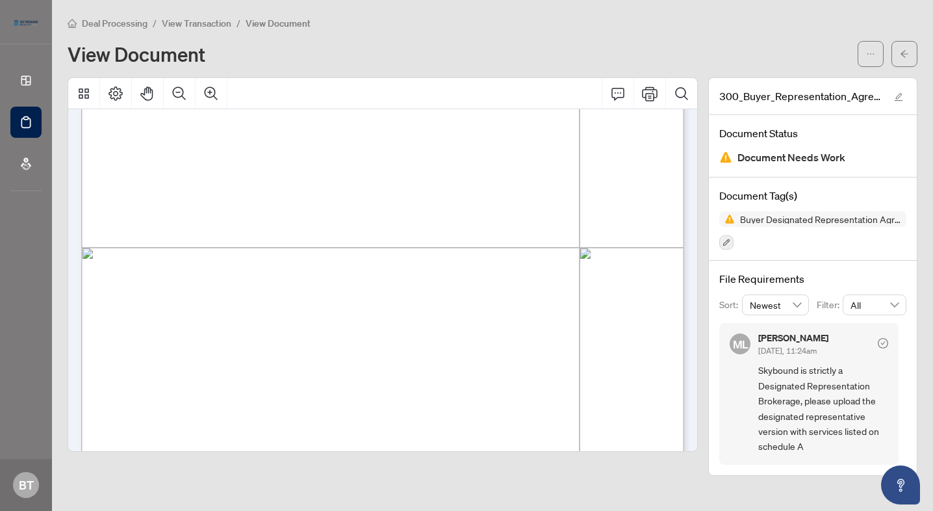
scroll to position [469, 0]
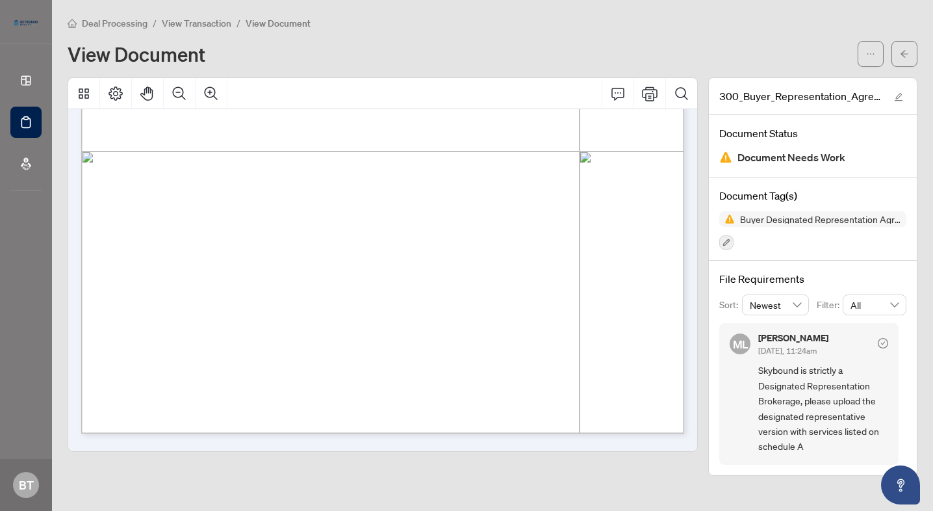
click at [188, 27] on span "View Transaction" at bounding box center [197, 24] width 70 height 12
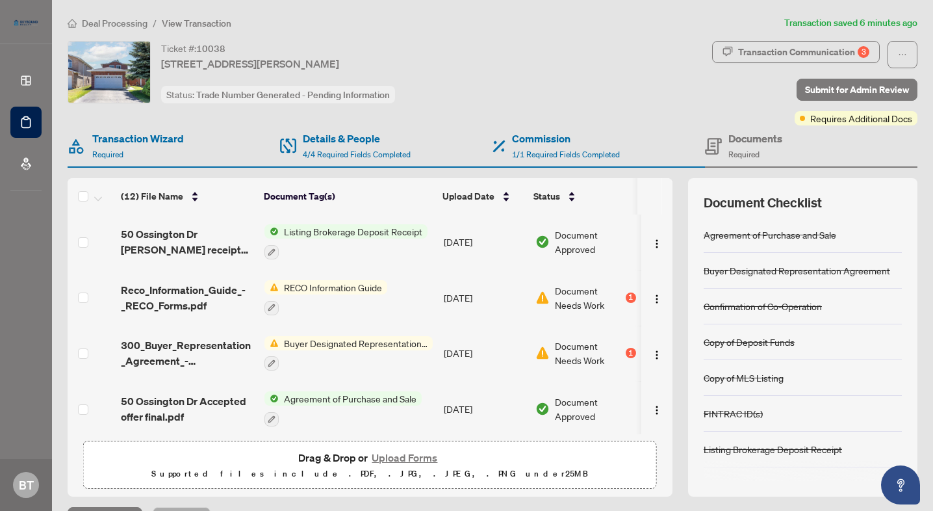
click at [113, 19] on span "Deal Processing" at bounding box center [115, 24] width 66 height 12
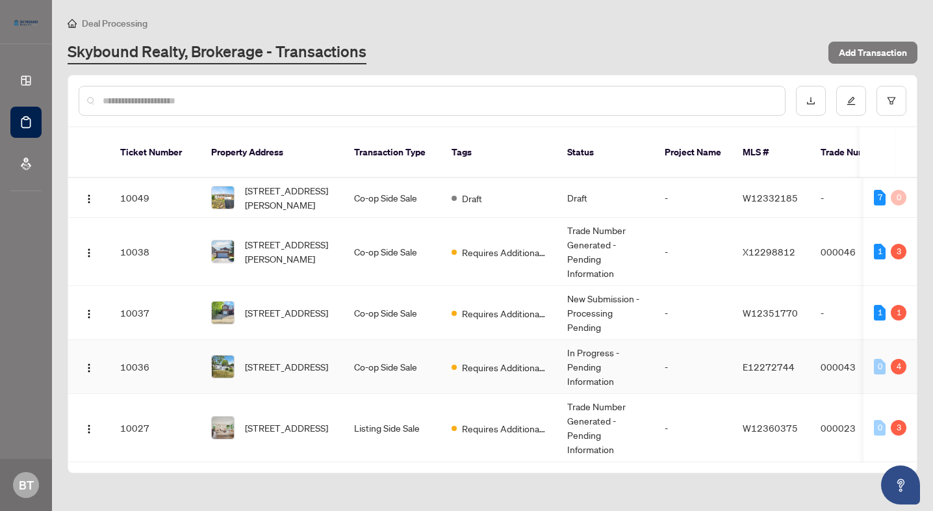
click at [309, 368] on td "[STREET_ADDRESS]" at bounding box center [272, 367] width 143 height 54
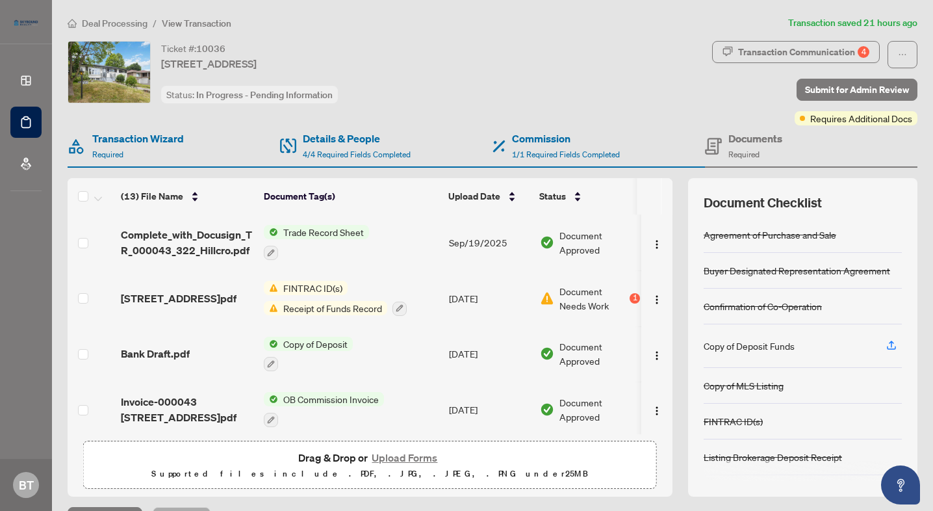
click at [362, 315] on td "FINTRAC ID(s) Receipt of Funds Record" at bounding box center [351, 298] width 185 height 56
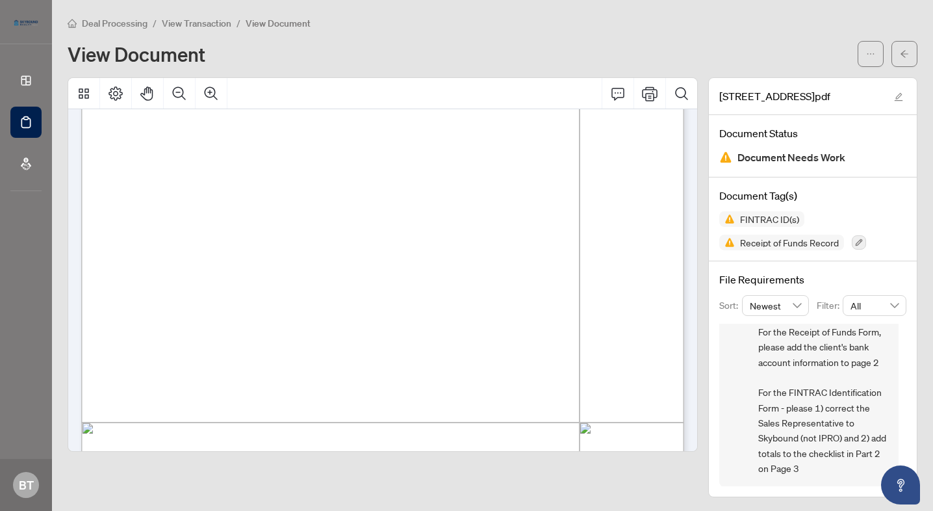
scroll to position [3411, 0]
click at [893, 51] on button "button" at bounding box center [905, 54] width 26 height 26
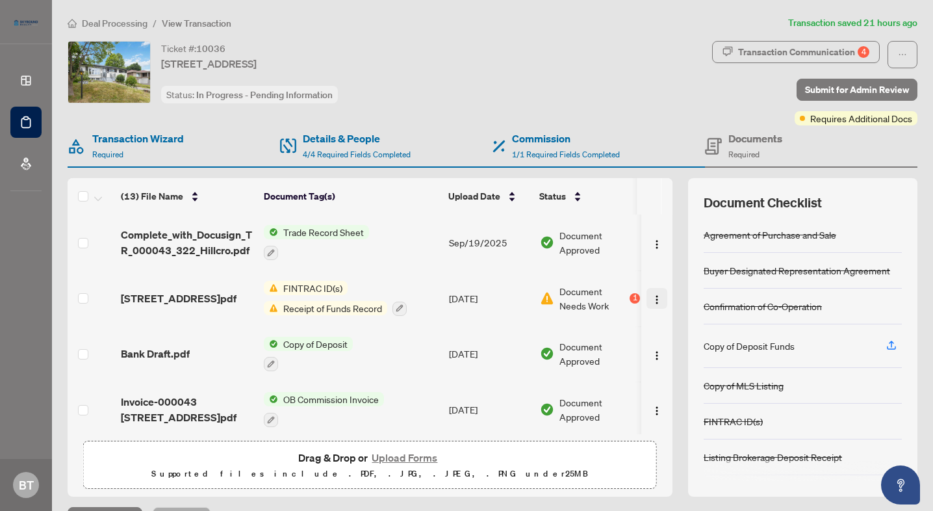
click at [656, 298] on img "button" at bounding box center [657, 299] width 10 height 10
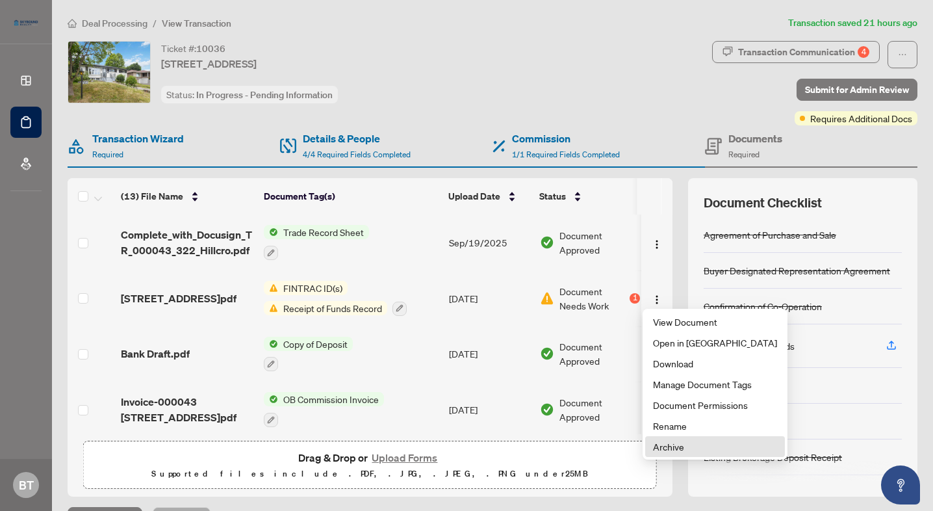
click at [673, 445] on span "Archive" at bounding box center [715, 446] width 124 height 14
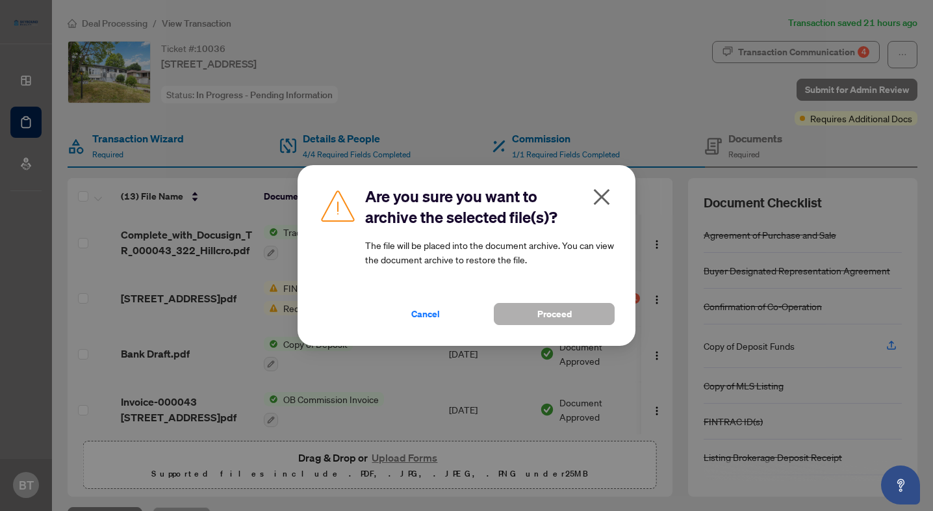
click at [543, 318] on span "Proceed" at bounding box center [554, 314] width 34 height 21
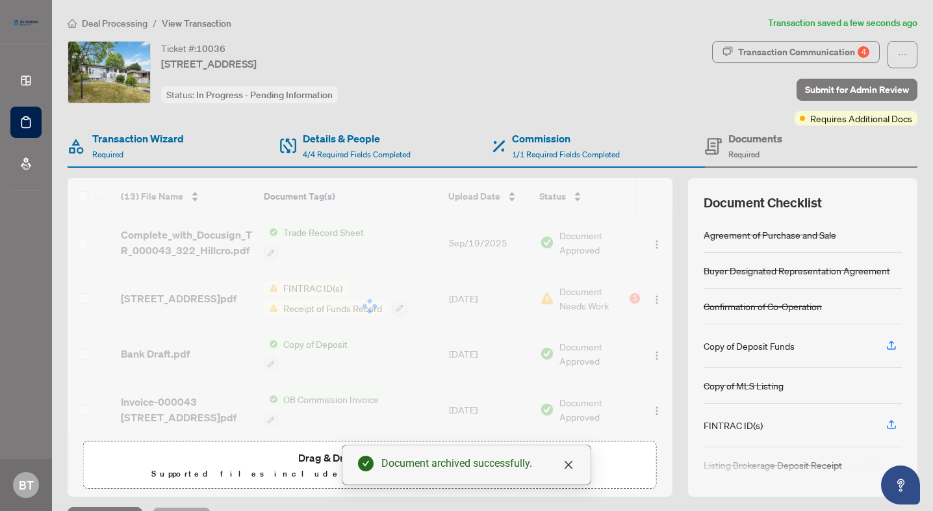
click at [285, 452] on div "Drag & Drop or Upload Forms Supported files include .PDF, .JPG, .JPEG, .PNG und…" at bounding box center [370, 465] width 557 height 32
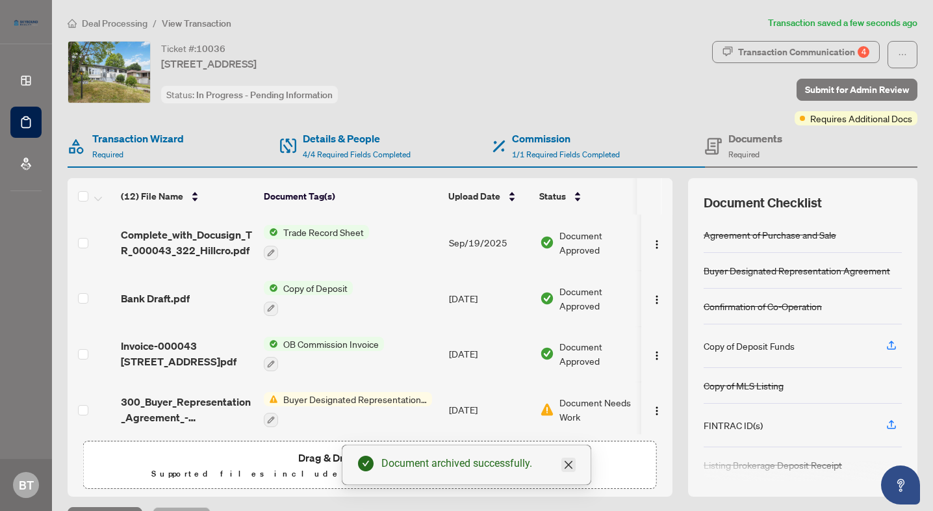
click at [562, 466] on link "Close" at bounding box center [569, 465] width 14 height 14
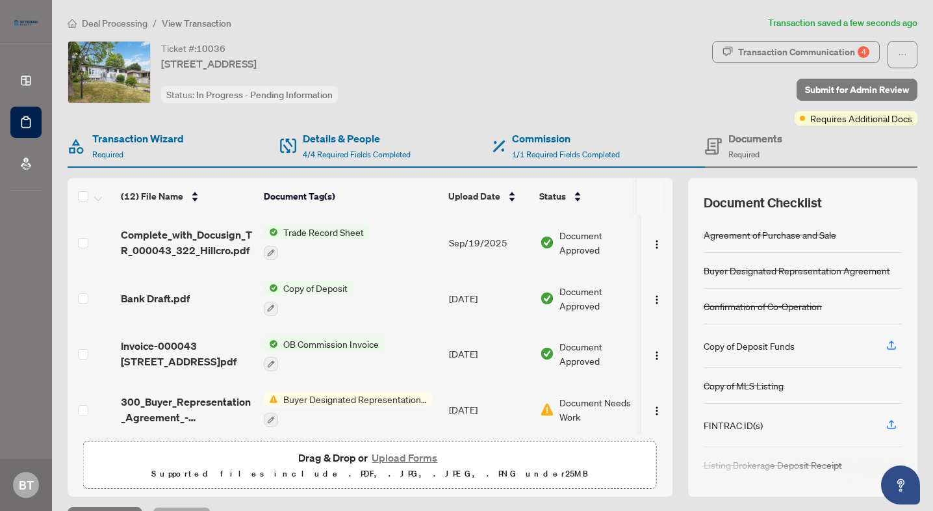
click at [410, 449] on button "Upload Forms" at bounding box center [404, 457] width 73 height 17
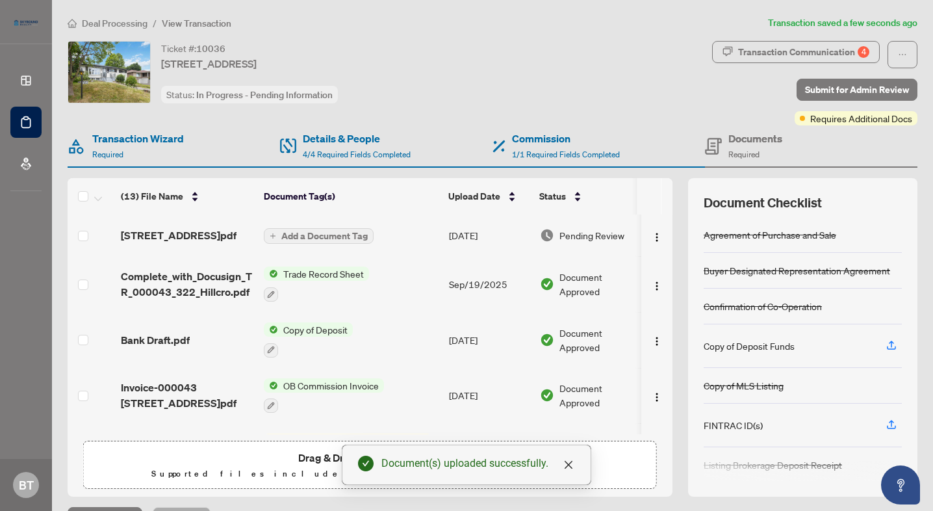
click at [338, 240] on span "Add a Document Tag" at bounding box center [324, 235] width 86 height 9
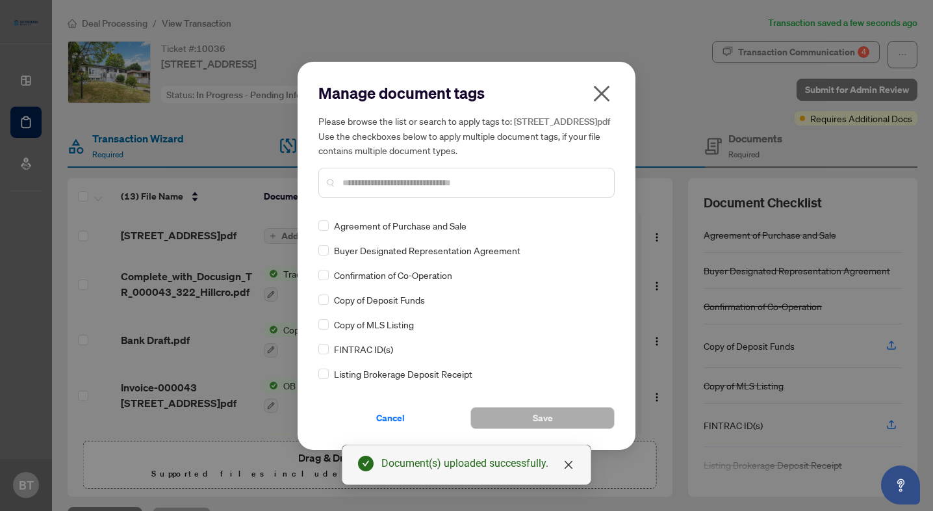
click at [378, 352] on span "FINTRAC ID(s)" at bounding box center [363, 349] width 59 height 14
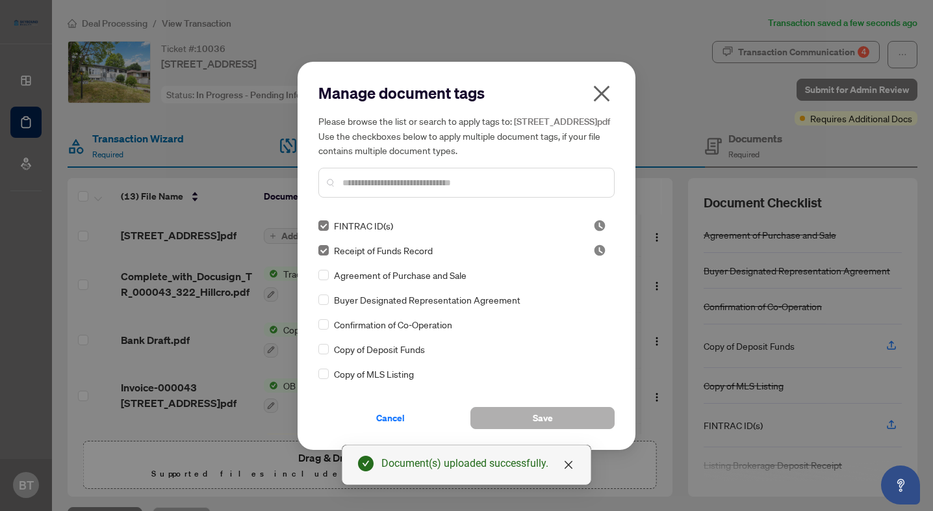
click at [567, 427] on button "Save" at bounding box center [543, 418] width 144 height 22
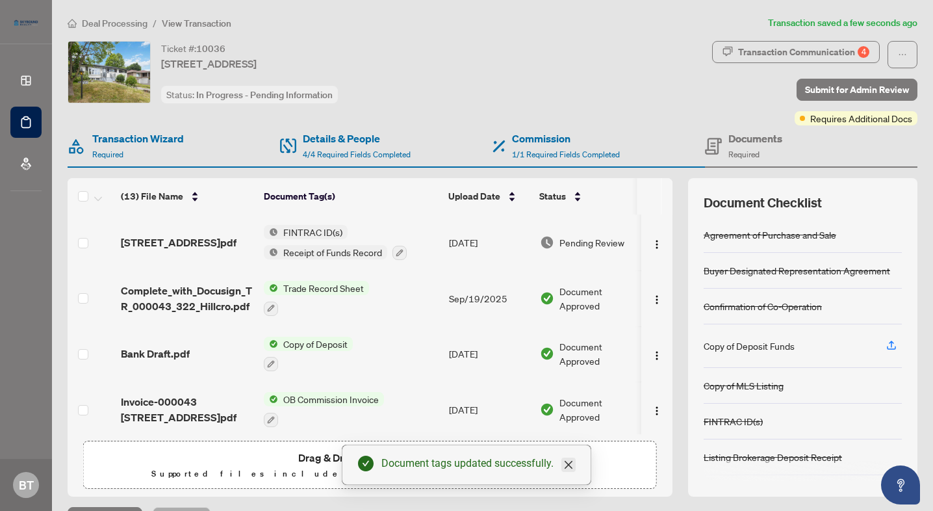
click at [567, 462] on icon "close" at bounding box center [569, 465] width 8 height 8
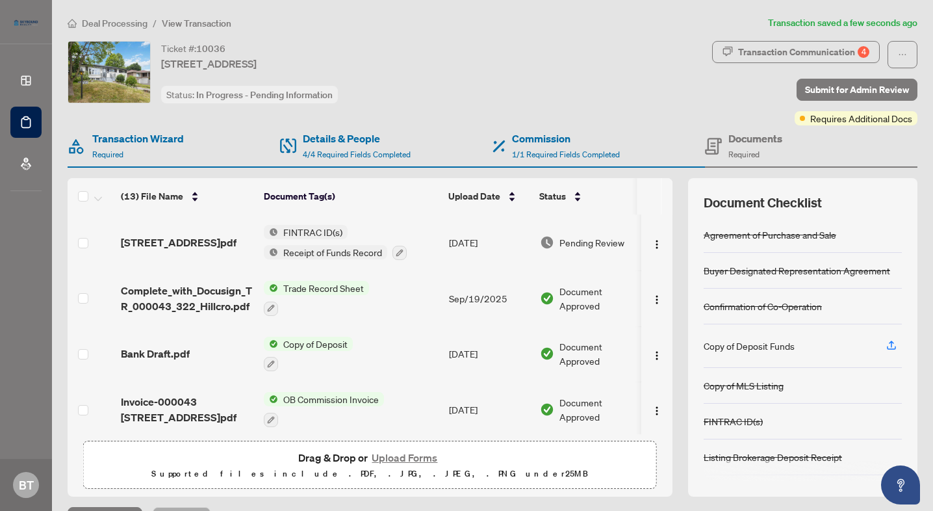
click at [421, 454] on button "Upload Forms" at bounding box center [404, 457] width 73 height 17
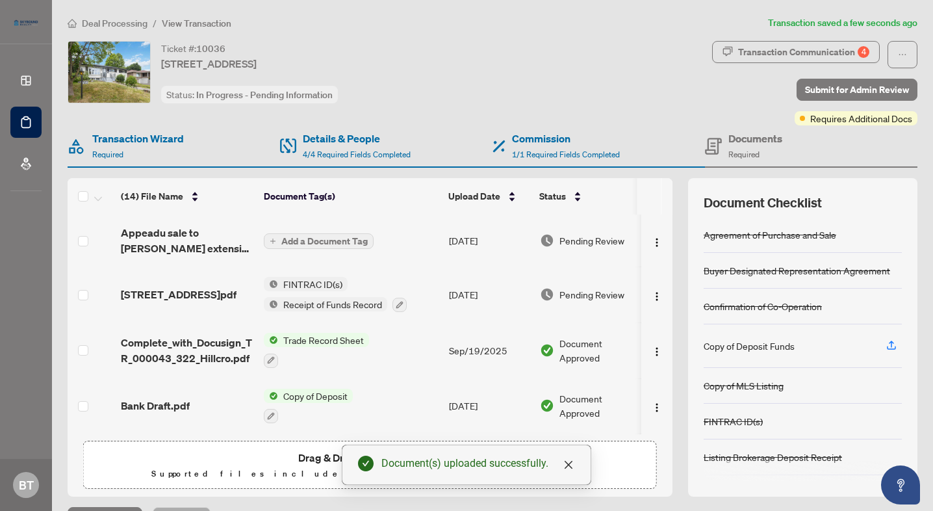
scroll to position [1, 0]
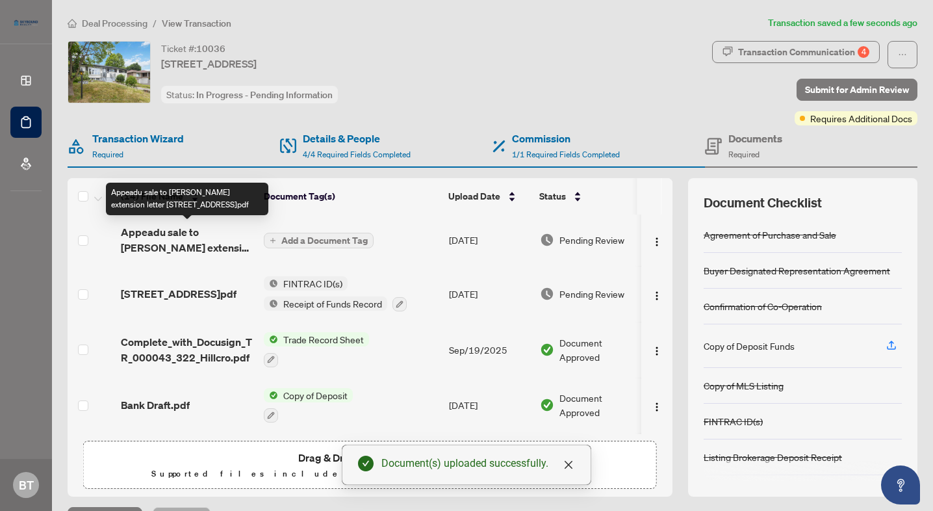
click at [162, 246] on span "Appeadu sale to [PERSON_NAME] extension letter [STREET_ADDRESS]pdf" at bounding box center [187, 239] width 133 height 31
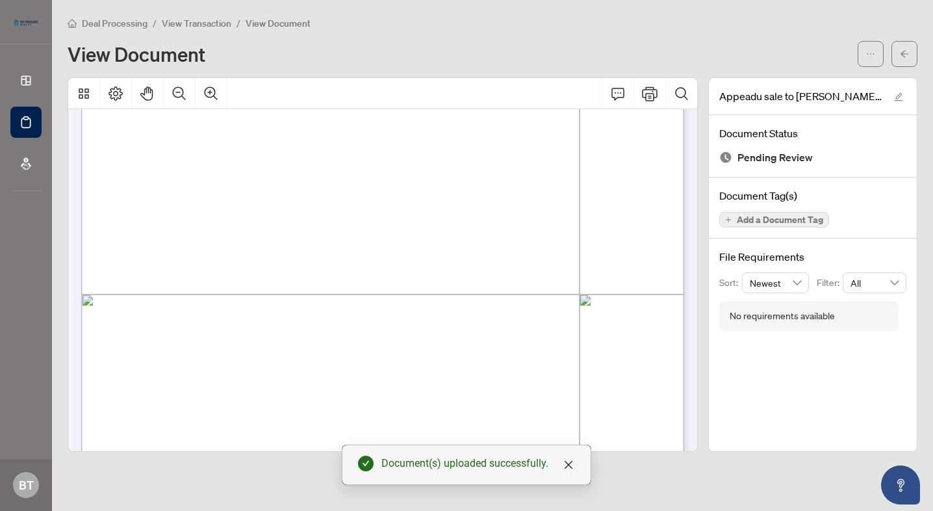
scroll to position [386, 0]
click at [201, 18] on span "View Transaction" at bounding box center [197, 24] width 70 height 12
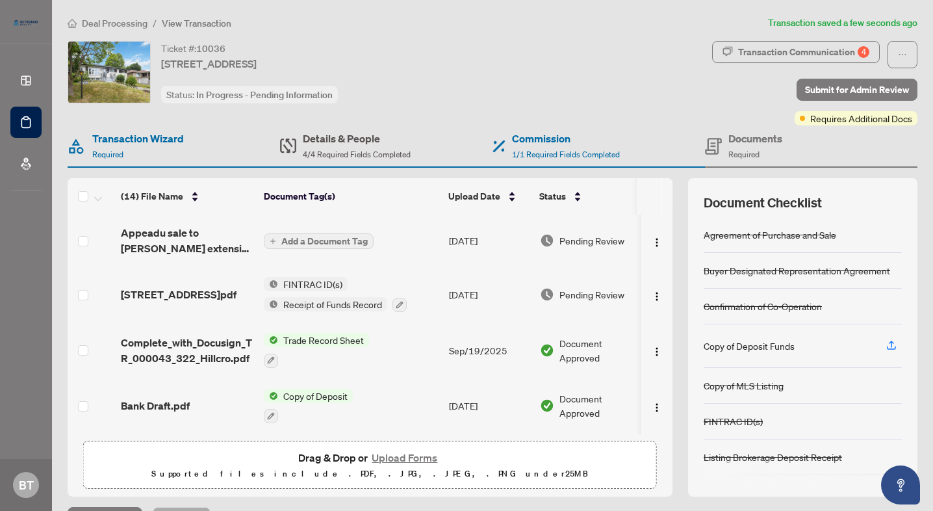
click at [359, 152] on span "4/4 Required Fields Completed" at bounding box center [357, 154] width 108 height 10
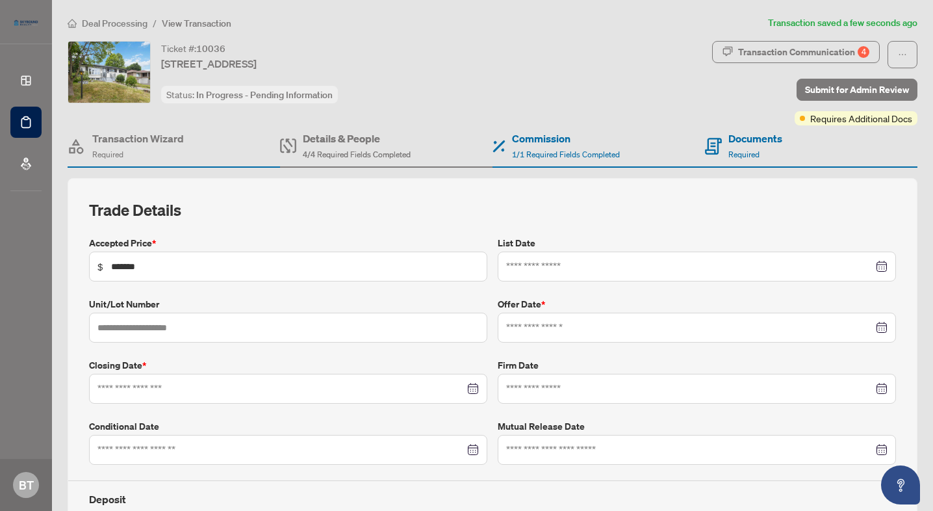
type input "**********"
click at [209, 382] on input "**********" at bounding box center [280, 389] width 367 height 14
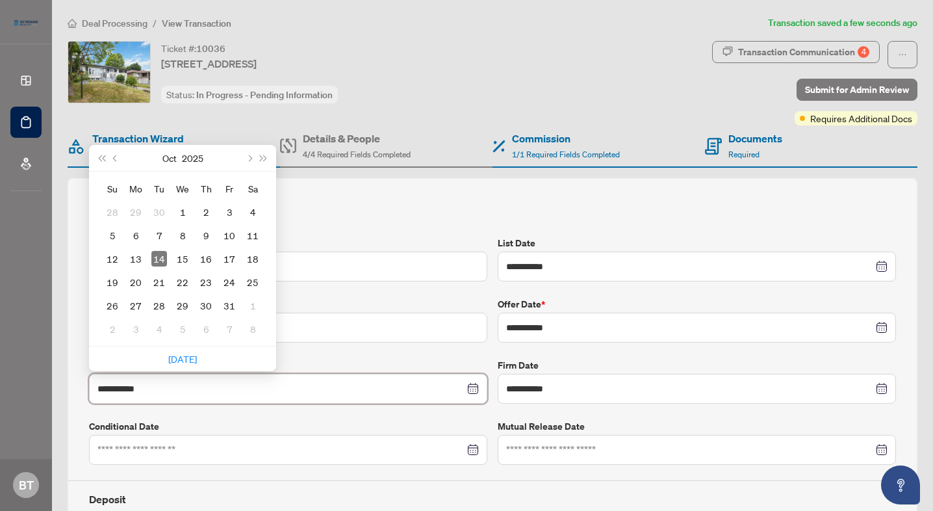
type input "**********"
click at [419, 101] on div "Ticket #: 10036 [STREET_ADDRESS] Status: In Progress - Pending Information" at bounding box center [388, 72] width 640 height 62
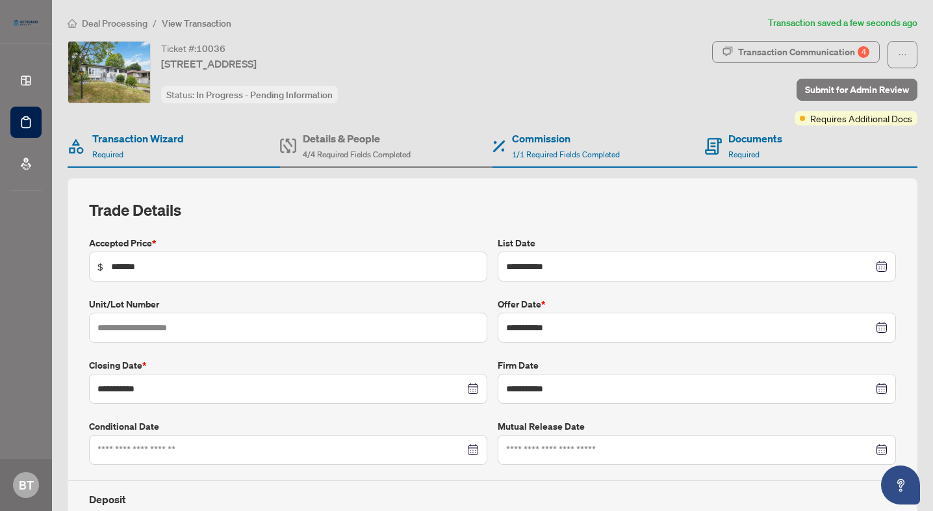
click at [758, 64] on span "Transaction Communication 4" at bounding box center [796, 54] width 168 height 27
click at [744, 141] on h4 "Documents" at bounding box center [756, 139] width 54 height 16
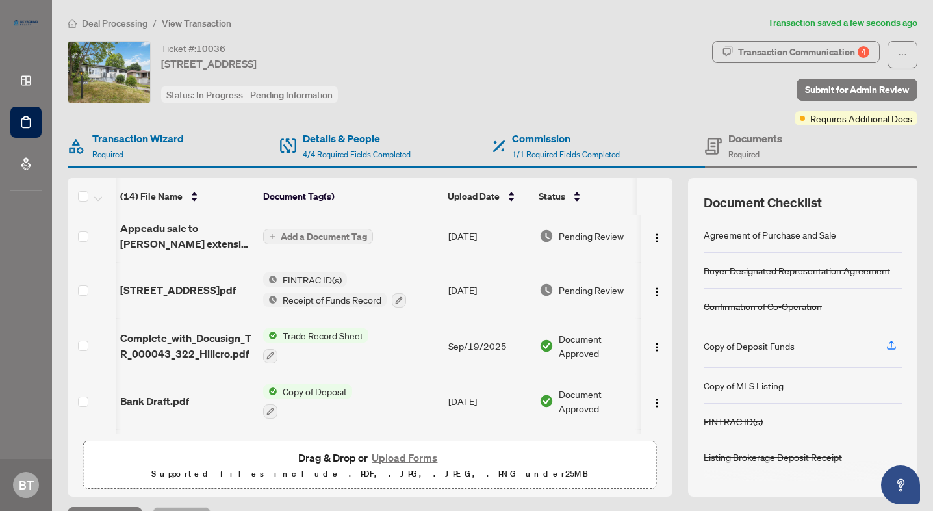
scroll to position [0, 1]
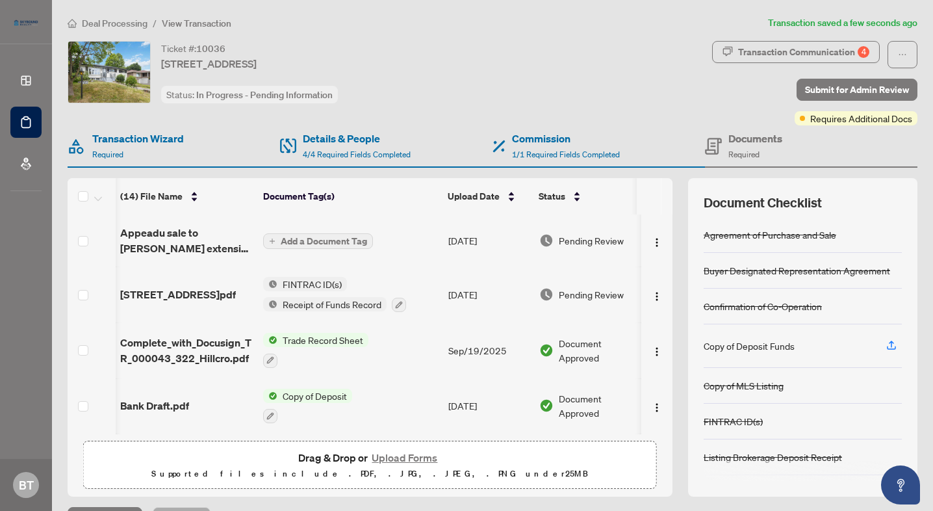
click at [346, 242] on span "Add a Document Tag" at bounding box center [324, 241] width 86 height 9
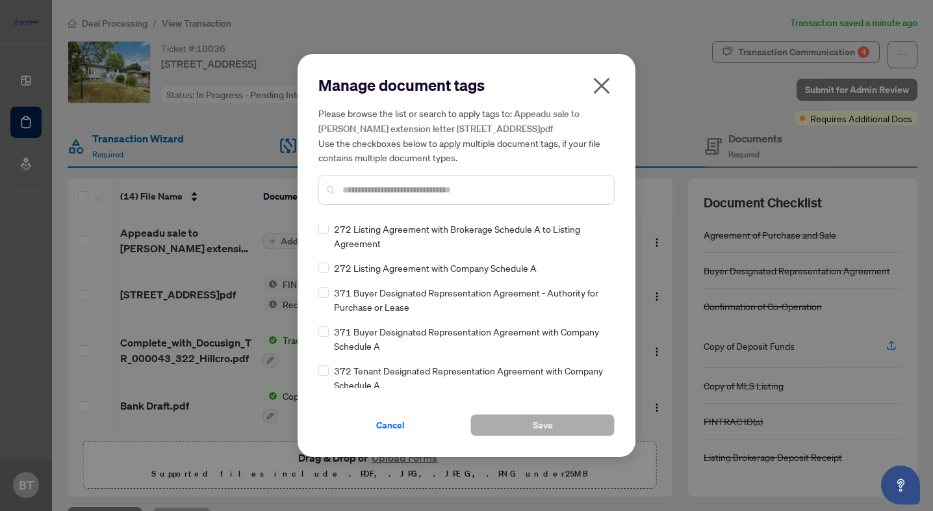
scroll to position [1553, 0]
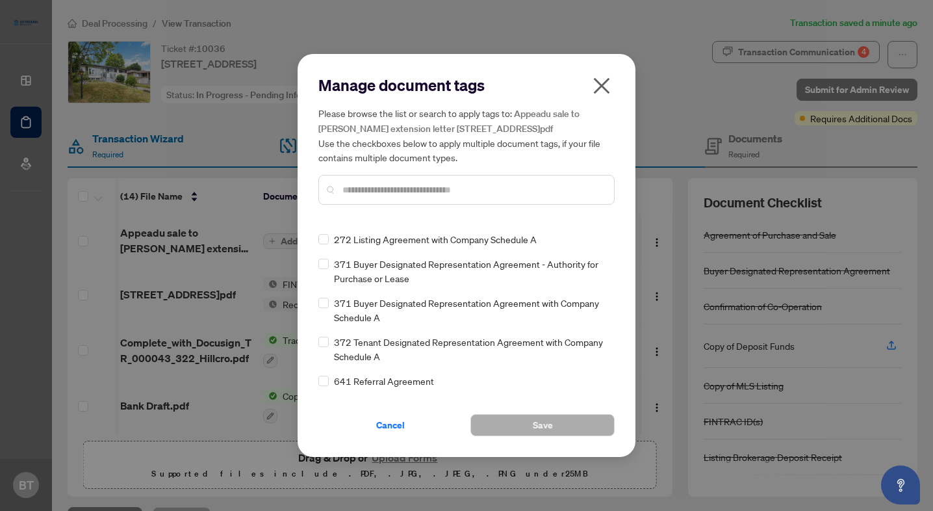
click at [404, 188] on input "text" at bounding box center [473, 190] width 261 height 14
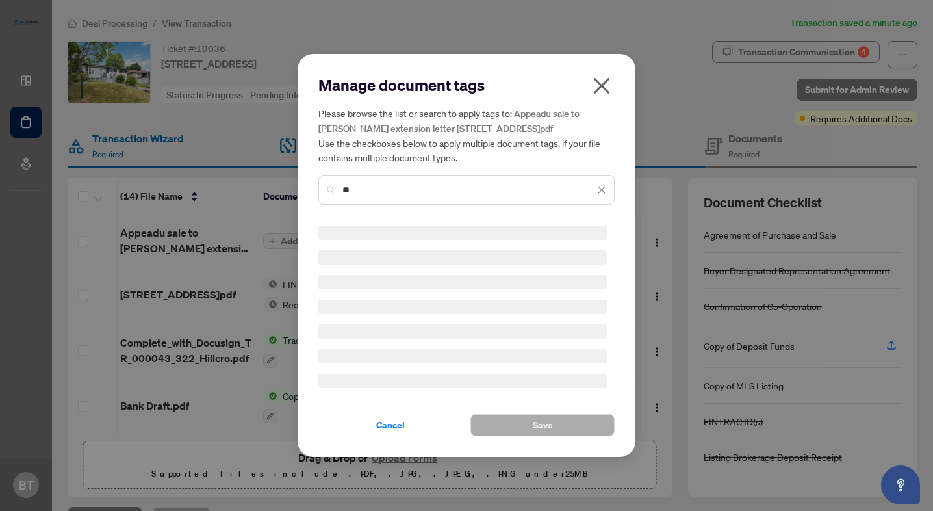
scroll to position [1482, 0]
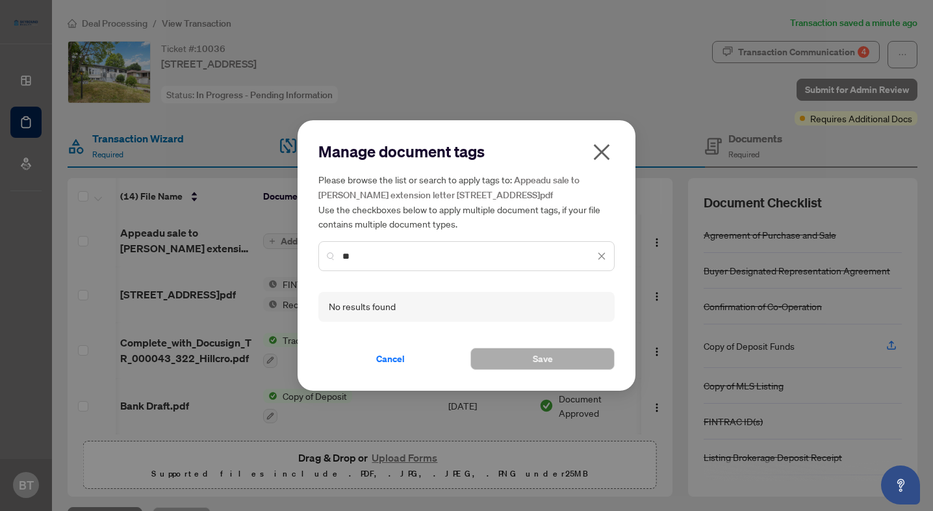
type input "*"
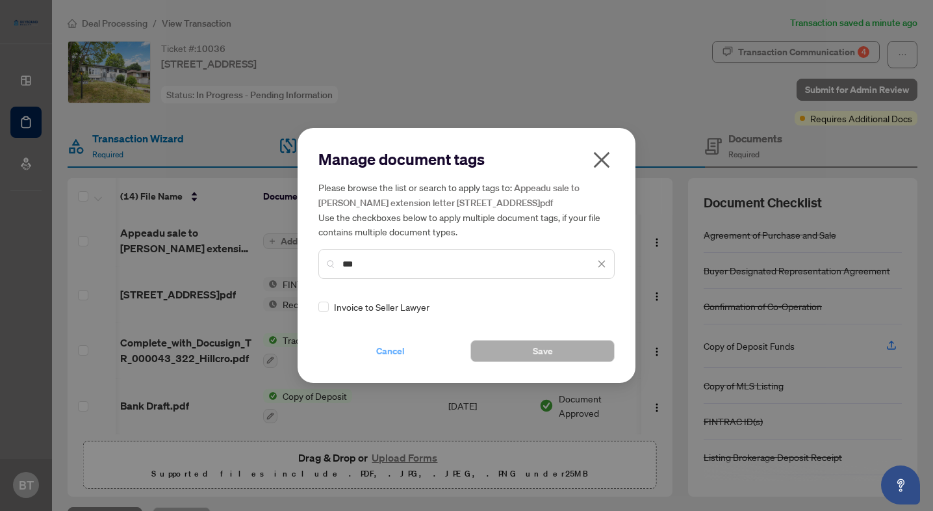
type input "***"
click at [374, 346] on button "Cancel" at bounding box center [390, 351] width 144 height 22
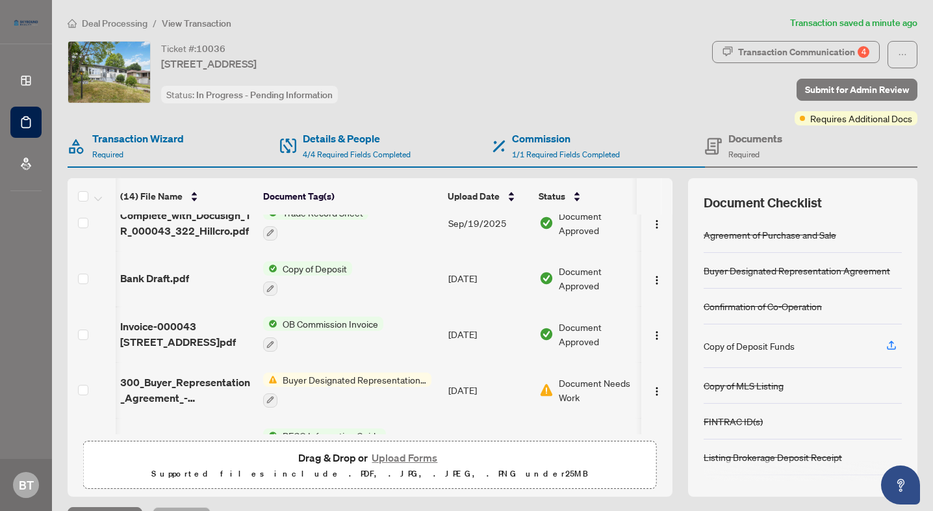
scroll to position [188, 1]
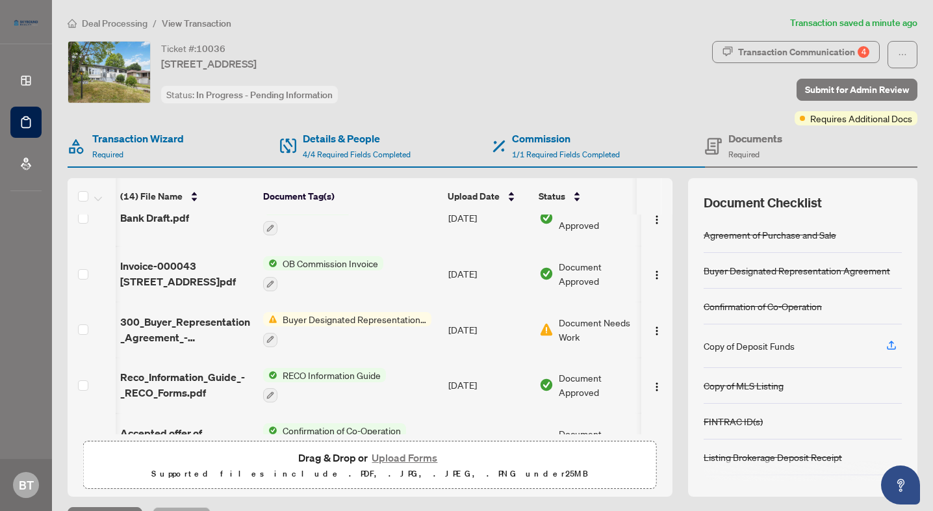
click at [339, 326] on div "Buyer Designated Representation Agreement" at bounding box center [347, 329] width 168 height 35
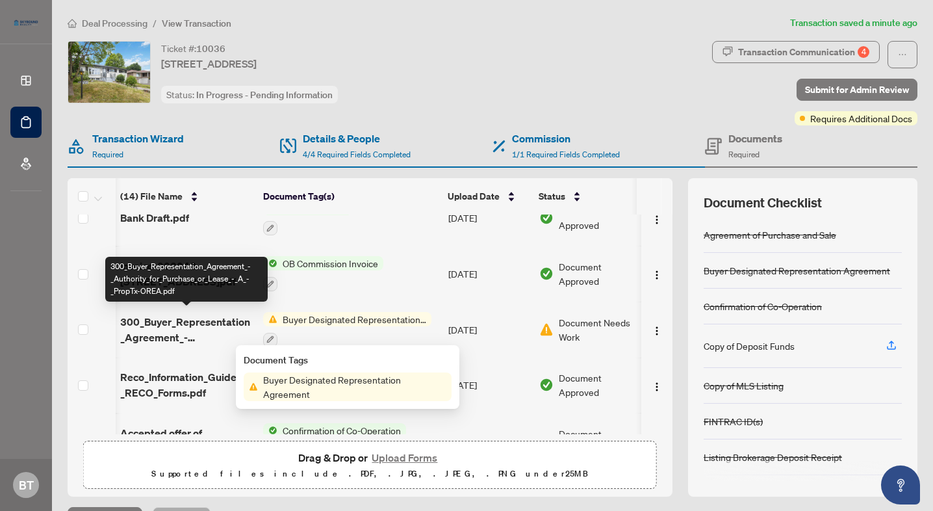
click at [148, 326] on span "300_Buyer_Representation_Agreement_-_Authority_for_Purchase_or_Lease_-_A_-_Prop…" at bounding box center [186, 329] width 133 height 31
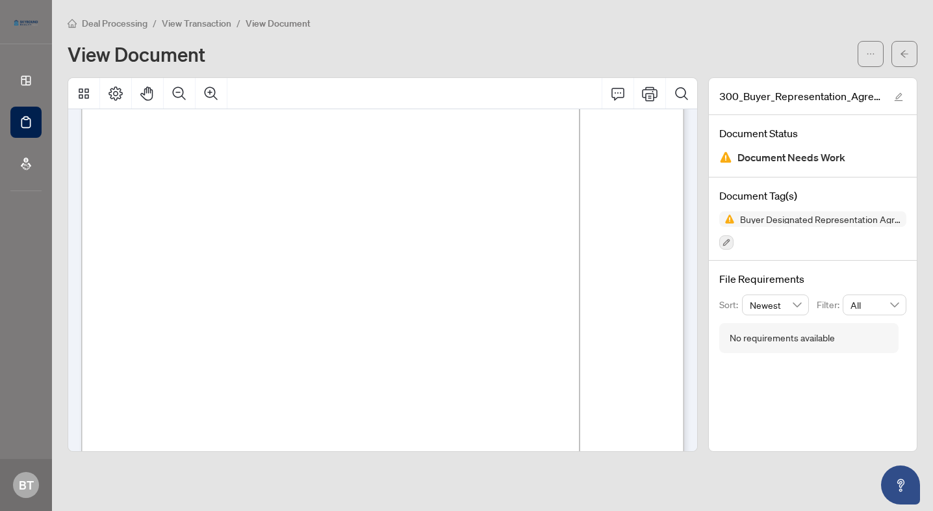
scroll to position [140, 0]
drag, startPoint x: 399, startPoint y: 348, endPoint x: 204, endPoint y: 348, distance: 195.0
click at [204, 348] on span "GTA, [GEOGRAPHIC_DATA], [GEOGRAPHIC_DATA], [PERSON_NAME], [GEOGRAPHIC_DATA]" at bounding box center [404, 348] width 402 height 10
click at [179, 25] on span "View Transaction" at bounding box center [197, 24] width 70 height 12
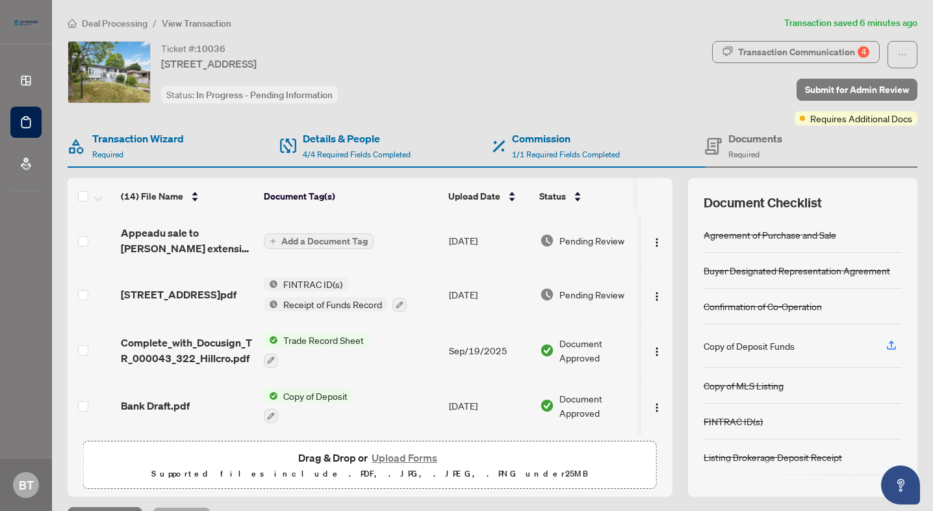
click at [131, 27] on span "Deal Processing" at bounding box center [115, 24] width 66 height 12
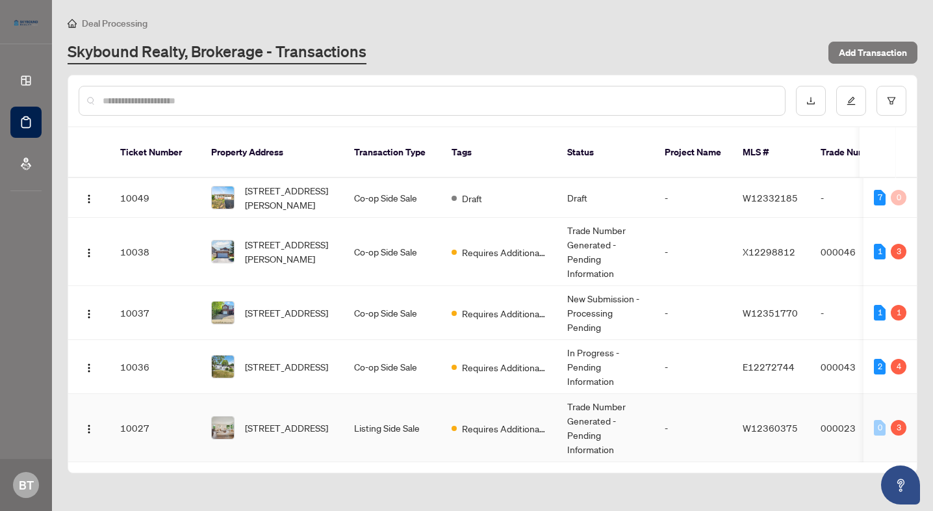
click at [380, 428] on td "Listing Side Sale" at bounding box center [392, 428] width 97 height 68
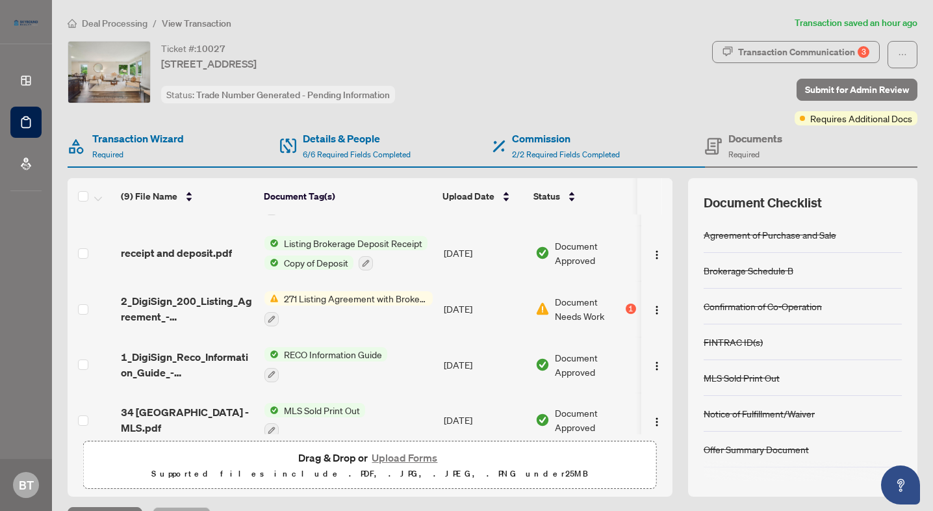
scroll to position [177, 0]
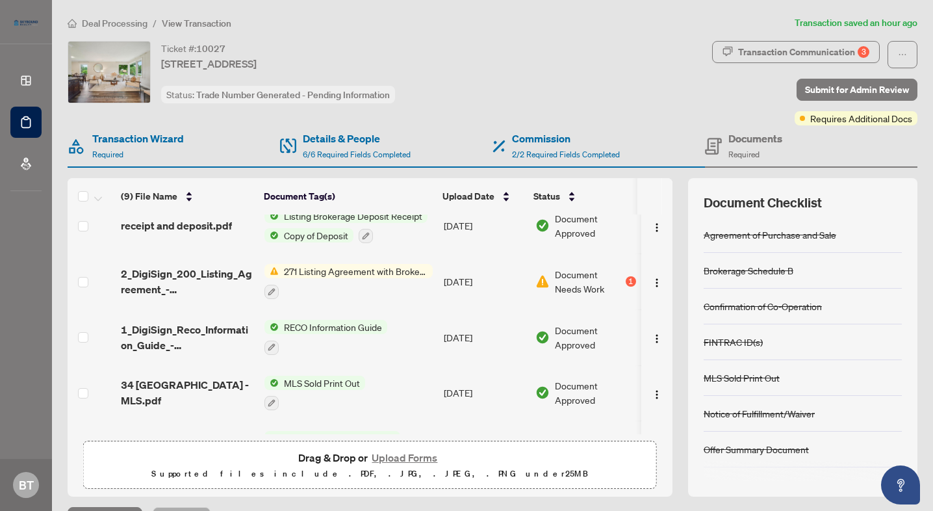
click at [352, 278] on div "271 Listing Agreement with Brokerage Schedule A to Listing Agreement" at bounding box center [349, 281] width 168 height 35
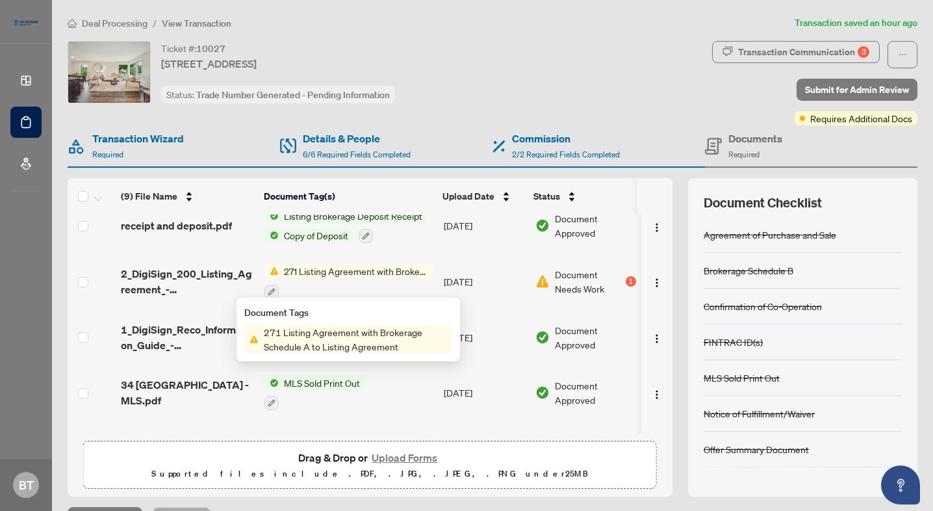
click at [352, 270] on span "271 Listing Agreement with Brokerage Schedule A to Listing Agreement" at bounding box center [356, 271] width 154 height 14
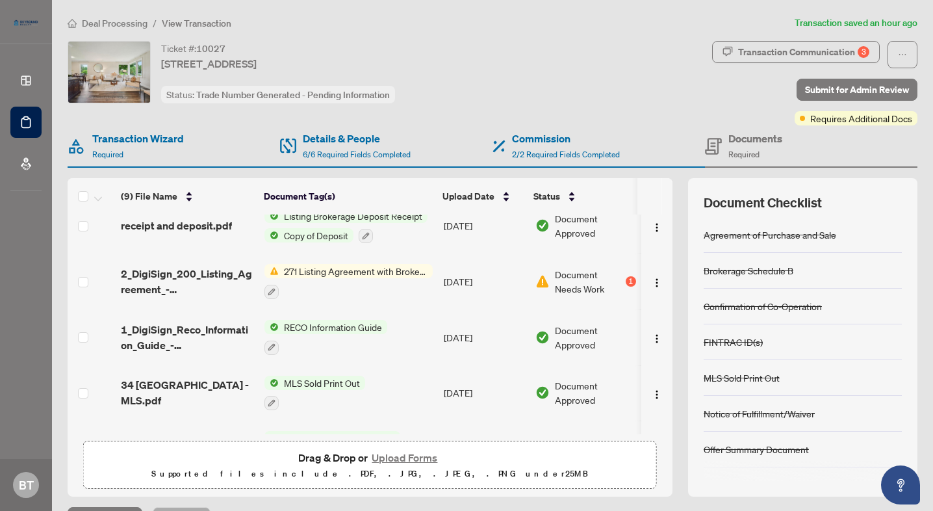
click at [356, 264] on span "271 Listing Agreement with Brokerage Schedule A to Listing Agreement" at bounding box center [356, 271] width 154 height 14
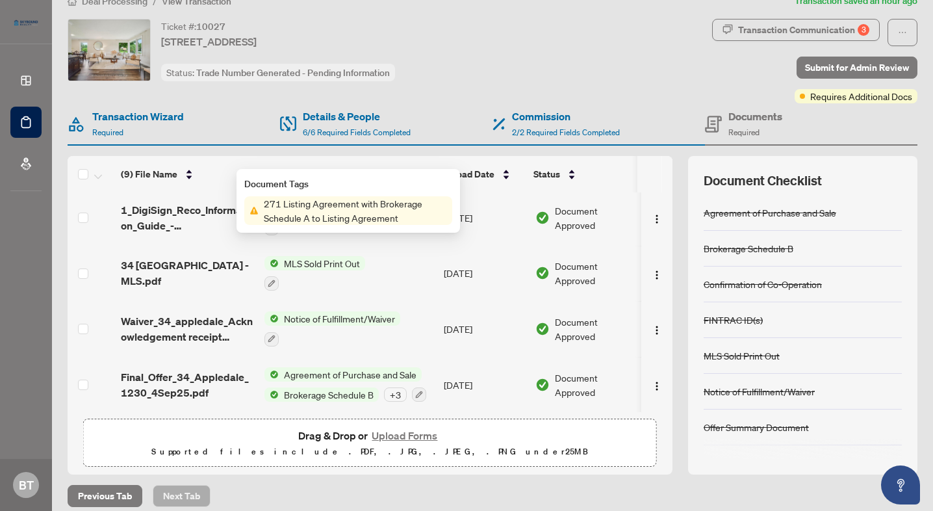
scroll to position [32, 0]
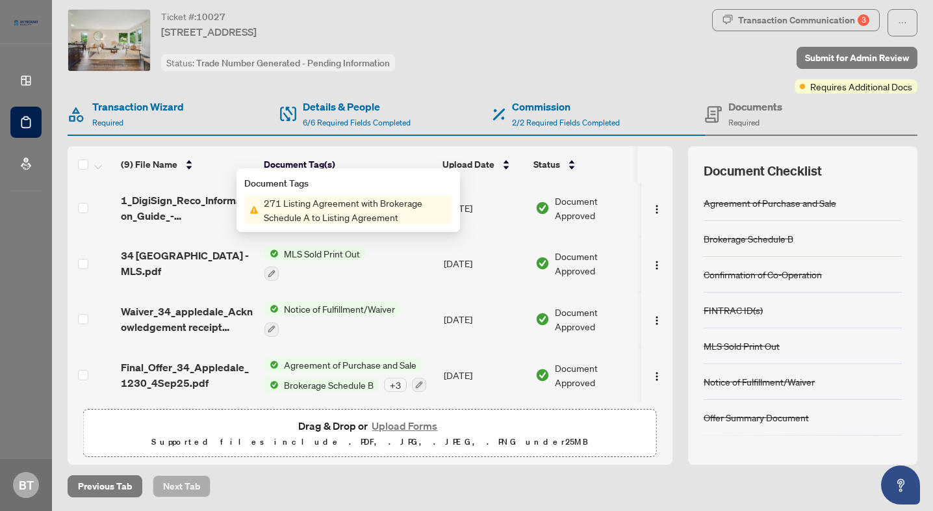
click at [350, 383] on span "Brokerage Schedule B" at bounding box center [329, 385] width 100 height 14
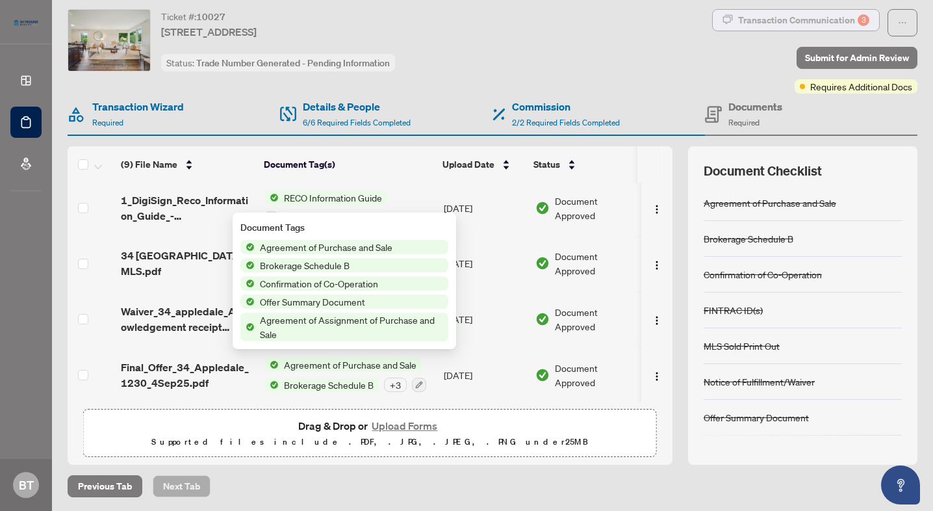
click at [783, 29] on div "Transaction Communication 3" at bounding box center [803, 20] width 131 height 21
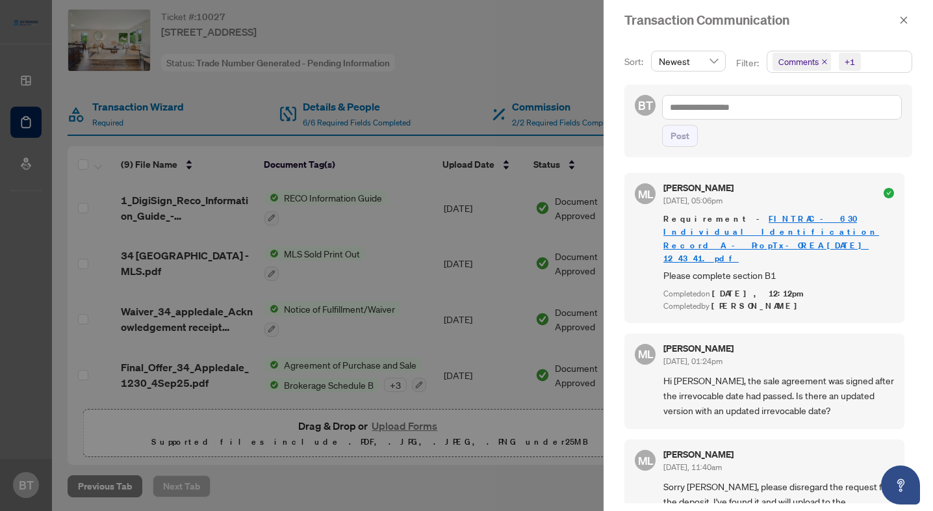
click at [787, 373] on span "Hi [PERSON_NAME], the sale agreement was signed after the irrevocable date had …" at bounding box center [779, 395] width 231 height 45
click at [577, 360] on div at bounding box center [466, 255] width 933 height 511
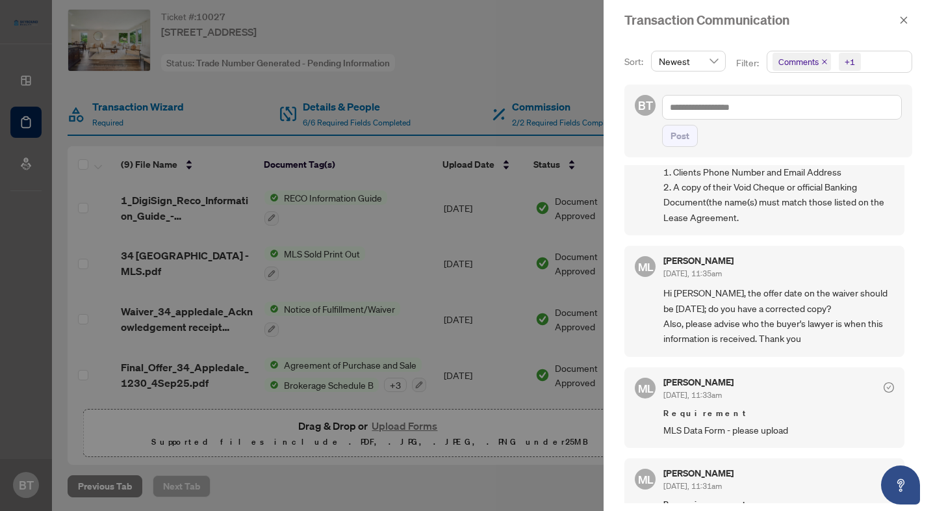
scroll to position [0, 0]
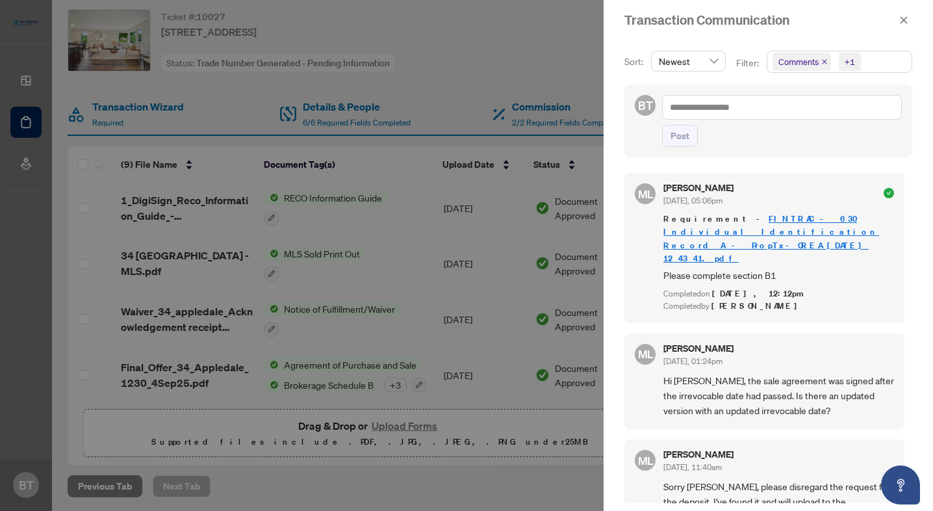
click at [492, 235] on div at bounding box center [466, 255] width 933 height 511
click at [901, 23] on icon "close" at bounding box center [904, 19] width 7 height 7
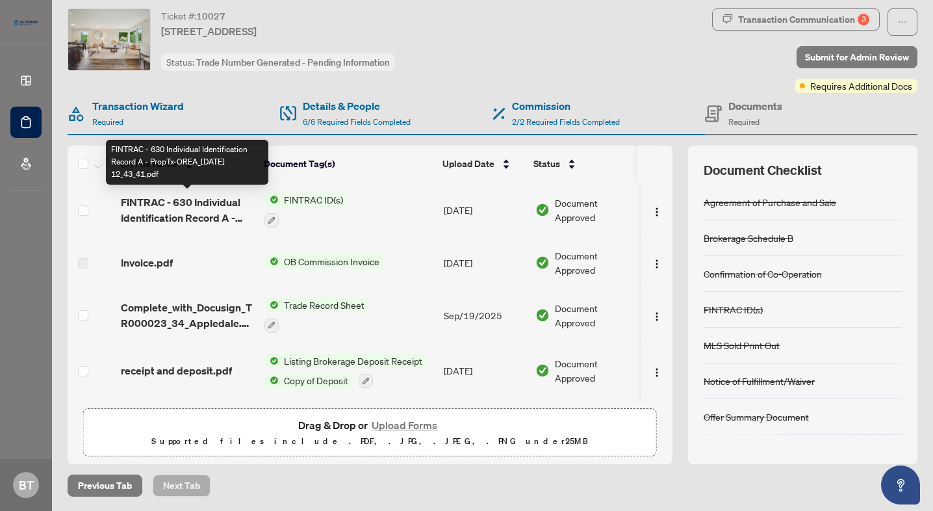
click at [176, 209] on span "FINTRAC - 630 Individual Identification Record A - PropTx-OREA_[DATE] 12_43_41.…" at bounding box center [187, 209] width 133 height 31
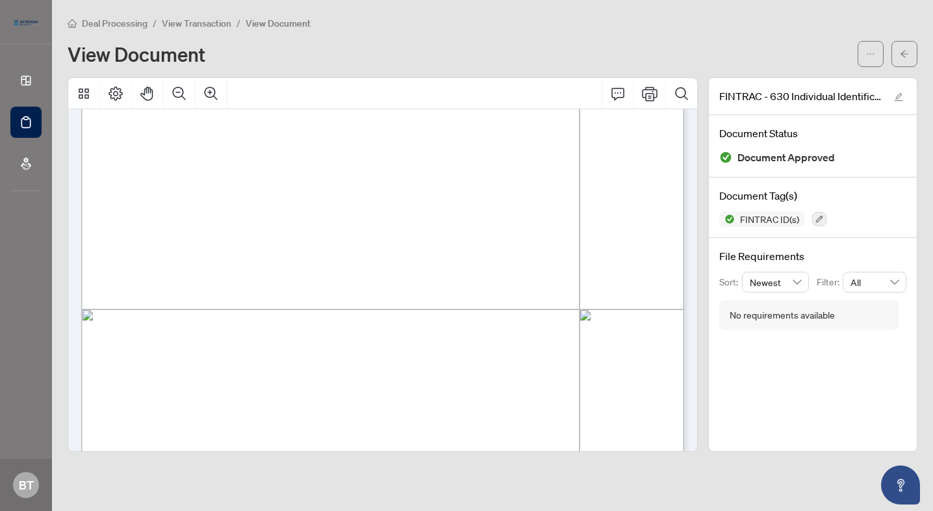
scroll to position [1112, 0]
click at [905, 58] on span "button" at bounding box center [904, 54] width 9 height 21
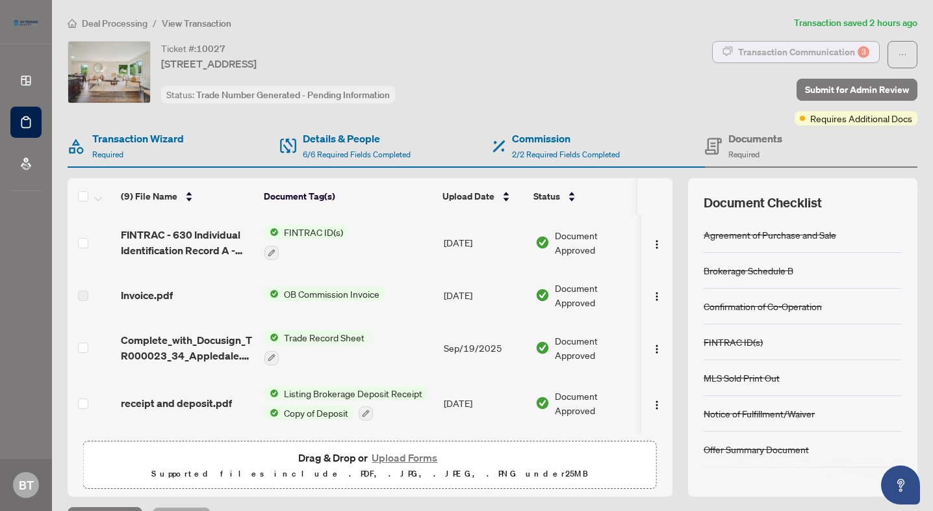
click at [792, 60] on div "Transaction Communication 3" at bounding box center [803, 52] width 131 height 21
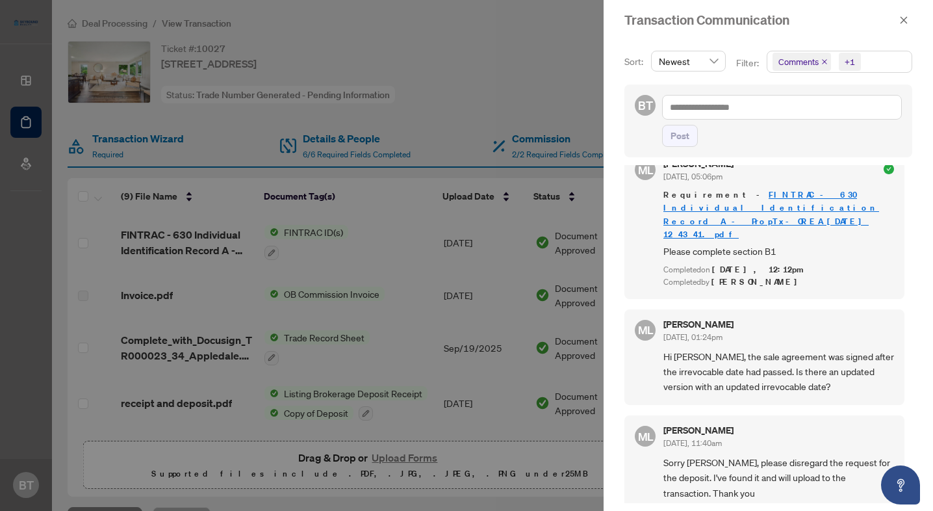
scroll to position [27, 0]
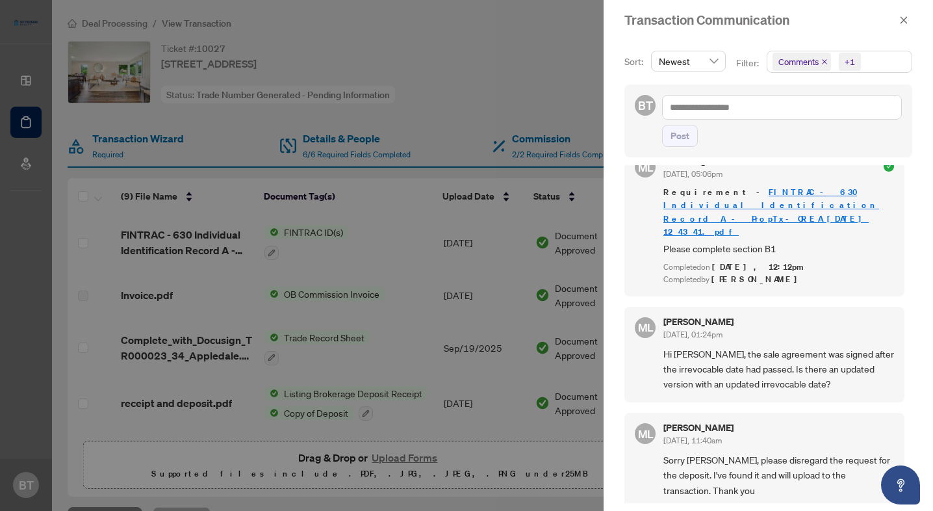
click at [484, 354] on div at bounding box center [466, 255] width 933 height 511
click at [905, 20] on icon "close" at bounding box center [903, 20] width 9 height 9
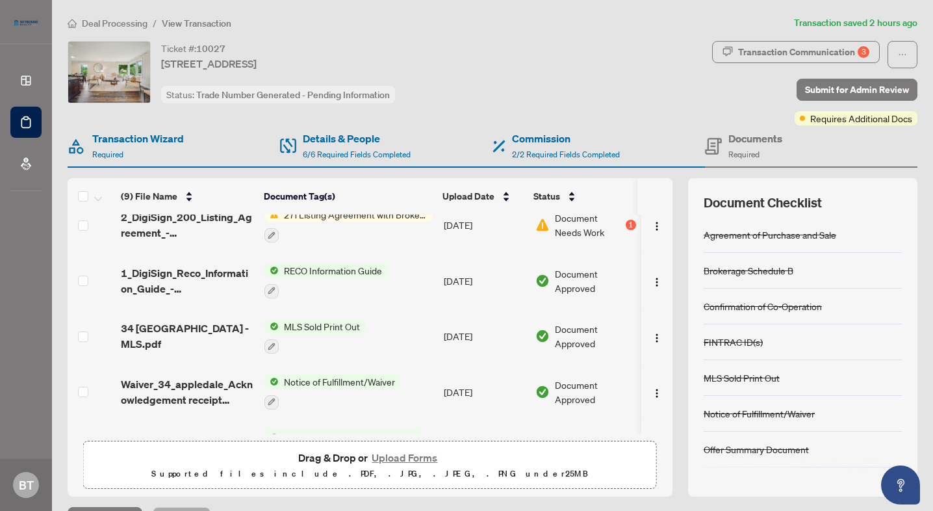
scroll to position [275, 0]
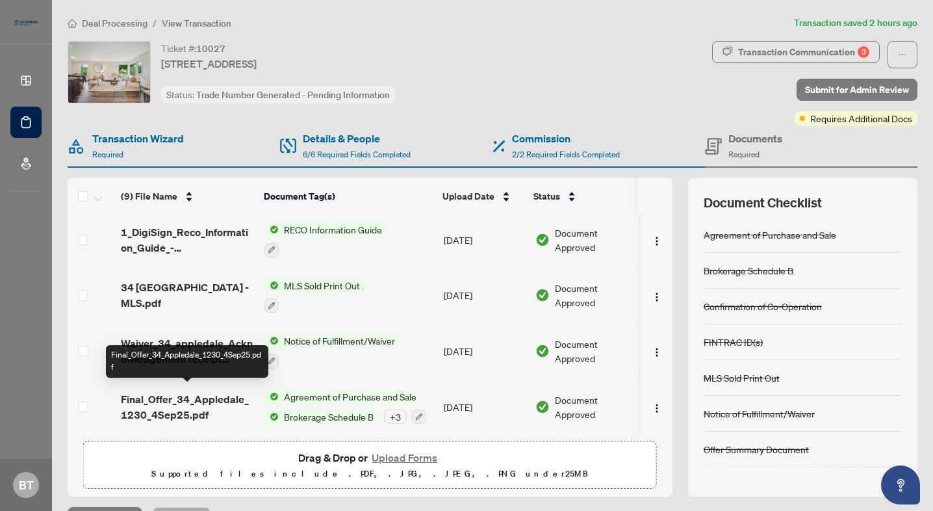
click at [216, 400] on span "Final_Offer_34_Appledale_1230_4Sep25.pdf" at bounding box center [187, 406] width 133 height 31
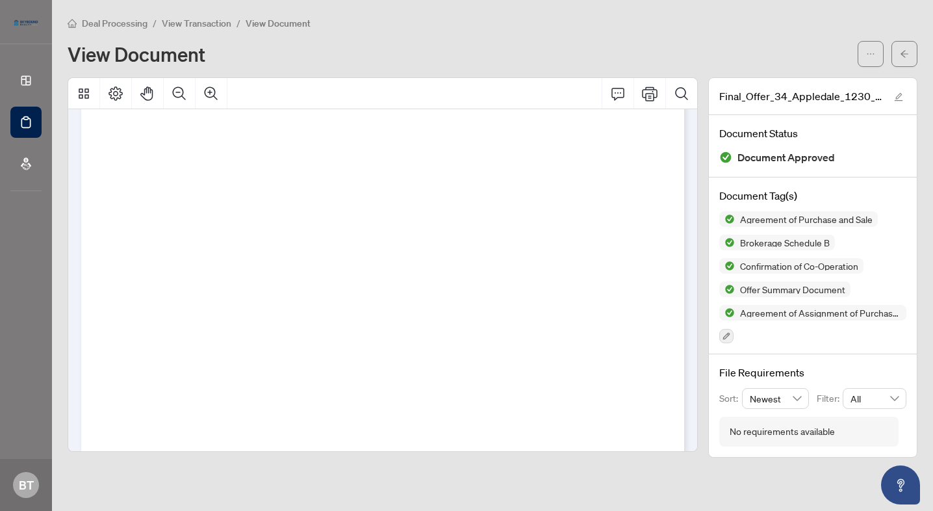
scroll to position [1923, 0]
click at [188, 27] on span "View Transaction" at bounding box center [197, 24] width 70 height 12
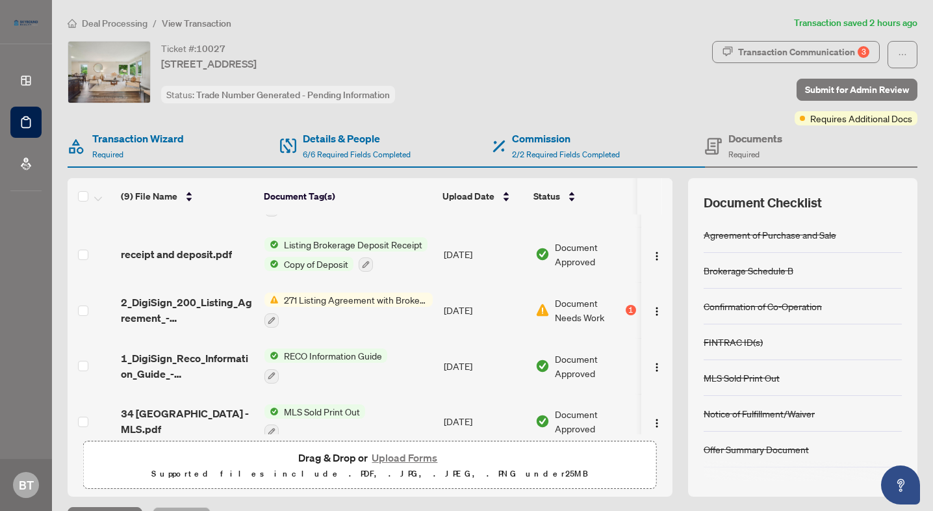
scroll to position [153, 0]
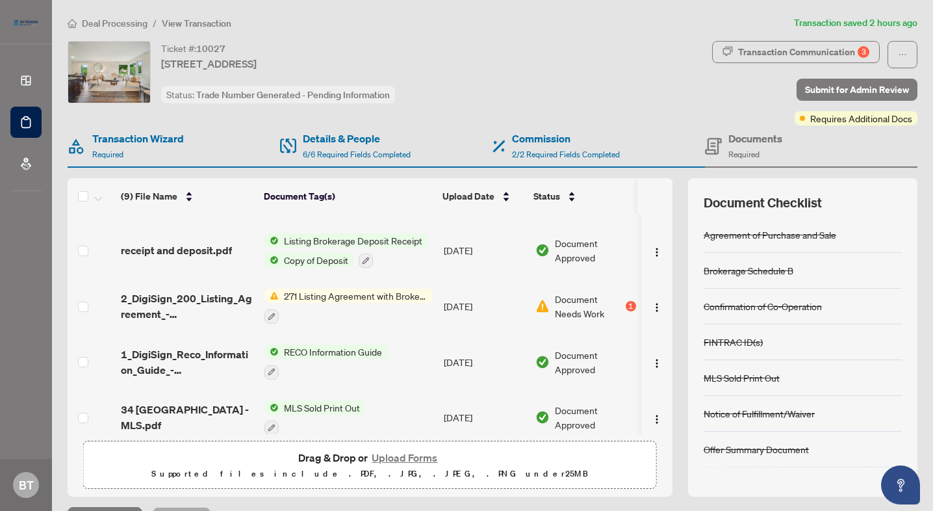
click at [372, 304] on div "271 Listing Agreement with Brokerage Schedule A to Listing Agreement" at bounding box center [349, 306] width 168 height 35
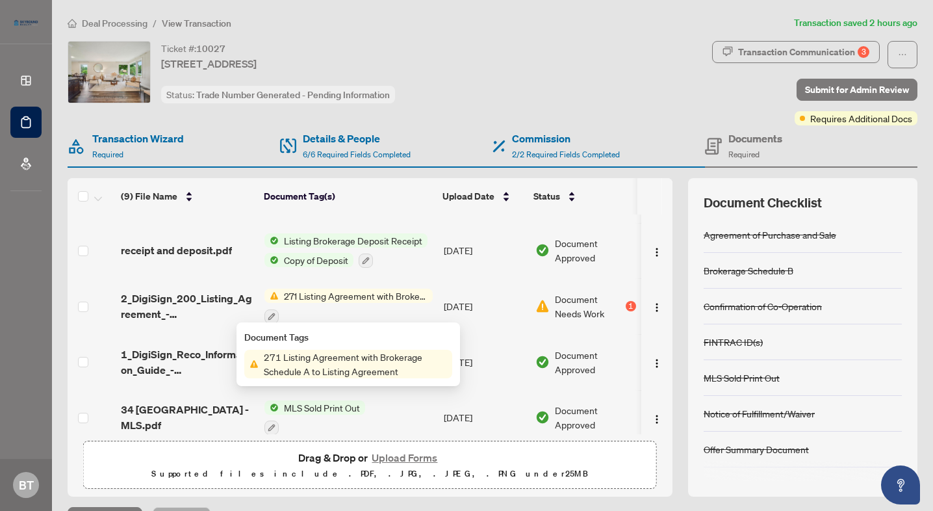
click at [186, 321] on td "2_DigiSign_200_Listing_Agreement_-_Seller_Rep_Agrmt_-_Authority_to_Offer_for_Sa…" at bounding box center [188, 306] width 144 height 56
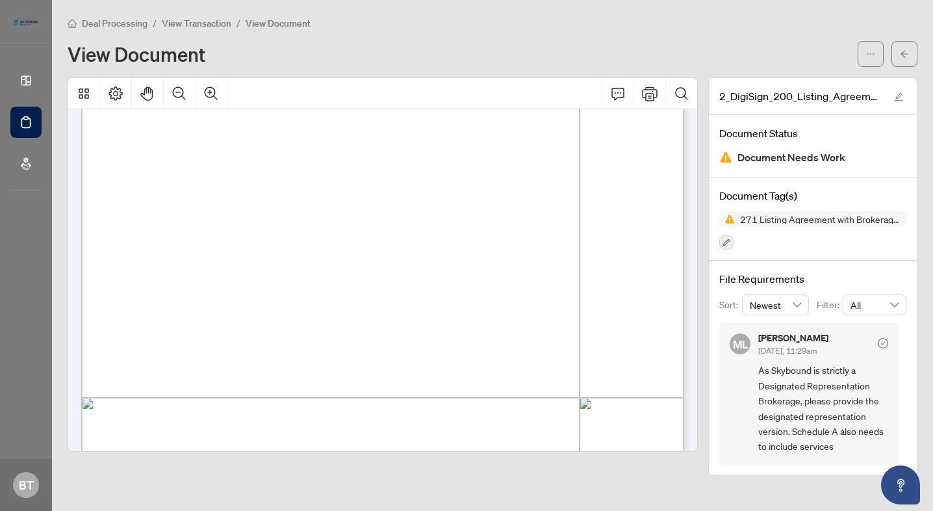
scroll to position [2865, 0]
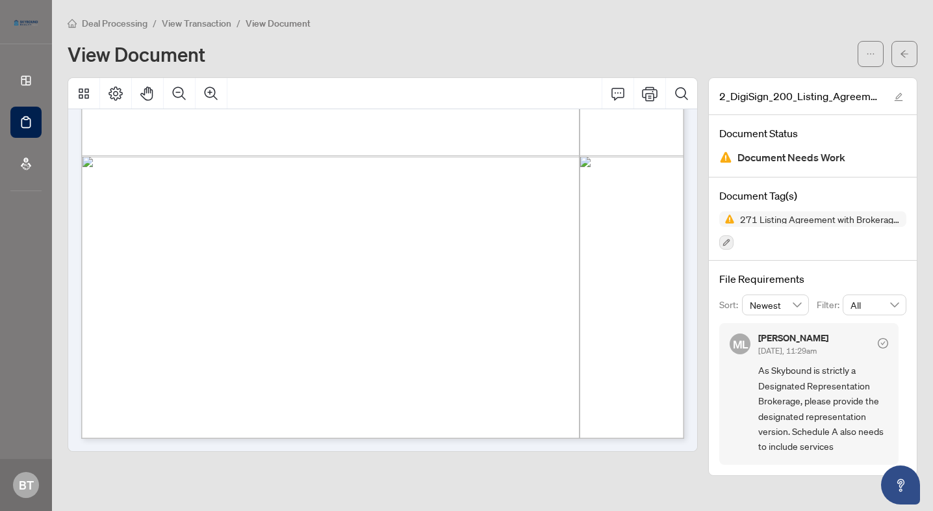
click at [179, 19] on span "View Transaction" at bounding box center [197, 24] width 70 height 12
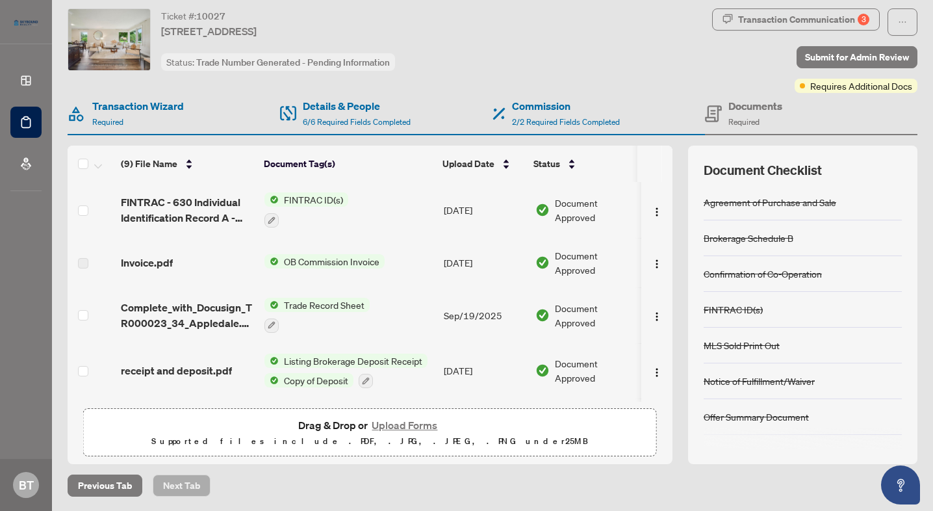
scroll to position [275, 0]
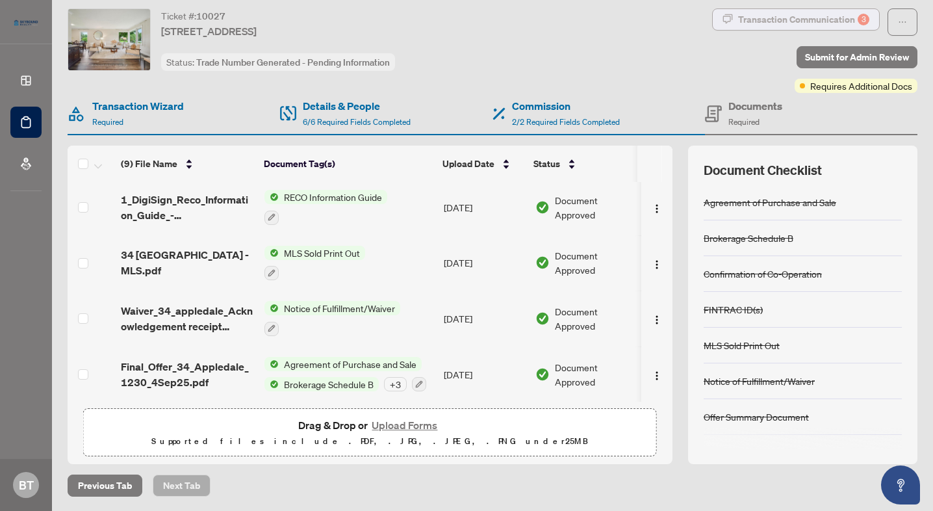
click at [786, 16] on div "Transaction Communication 3" at bounding box center [803, 19] width 131 height 21
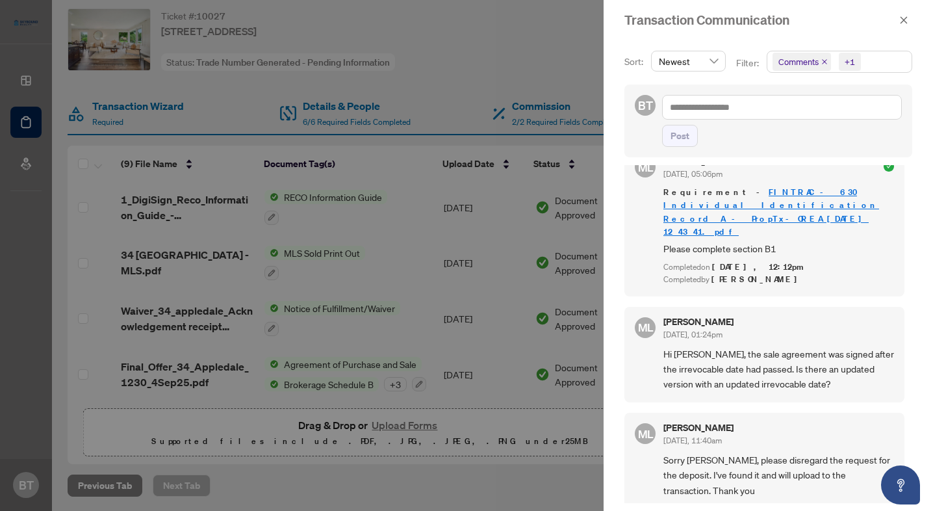
scroll to position [31, 0]
